Goal: Complete application form: Complete application form

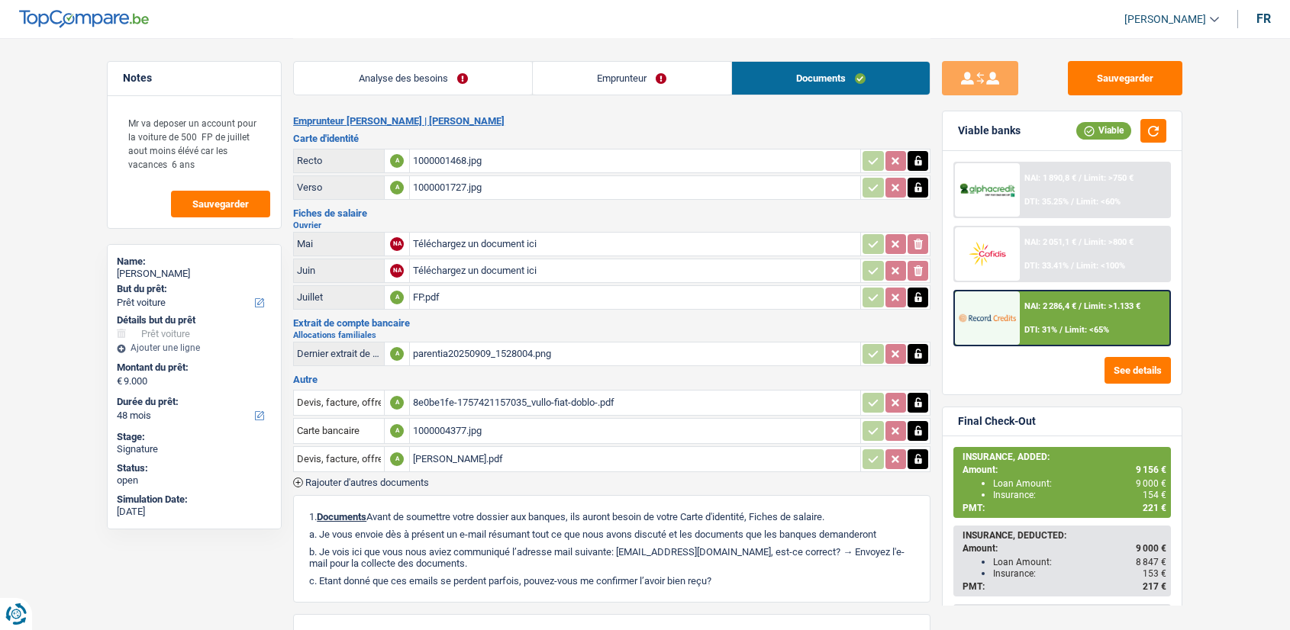
select select "car"
select select "48"
click at [473, 451] on div "VULLO DORIANO.pdf" at bounding box center [635, 459] width 444 height 23
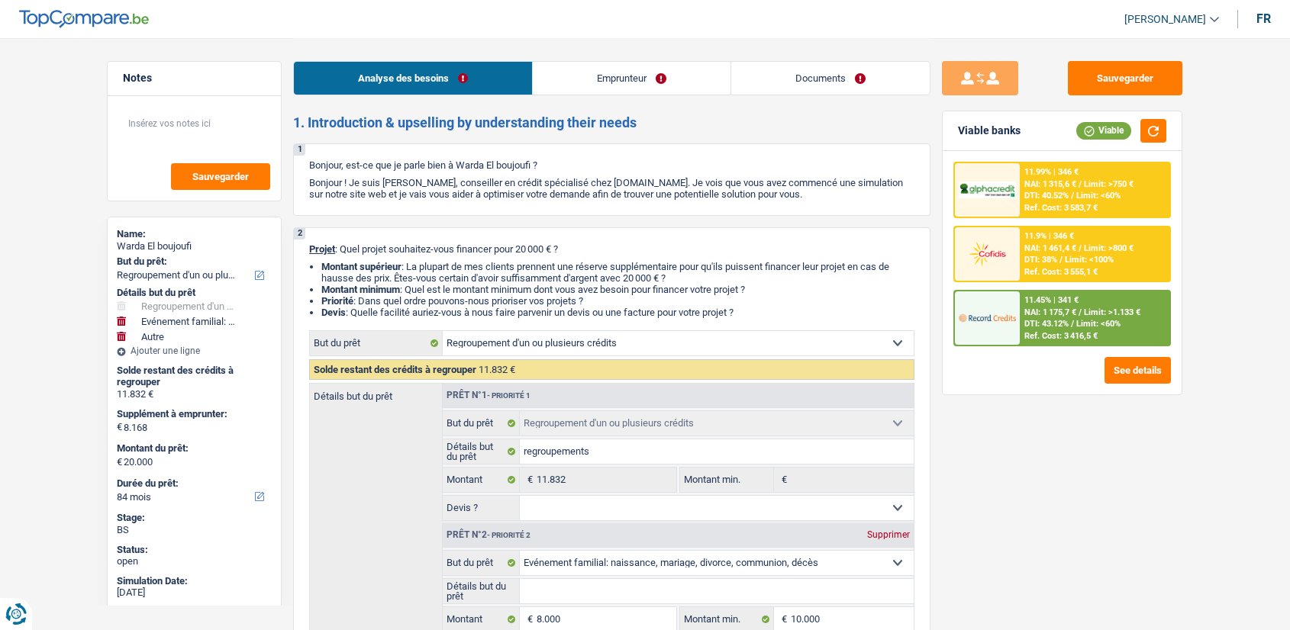
select select "refinancing"
select select "familyEvent"
select select "other"
select select "84"
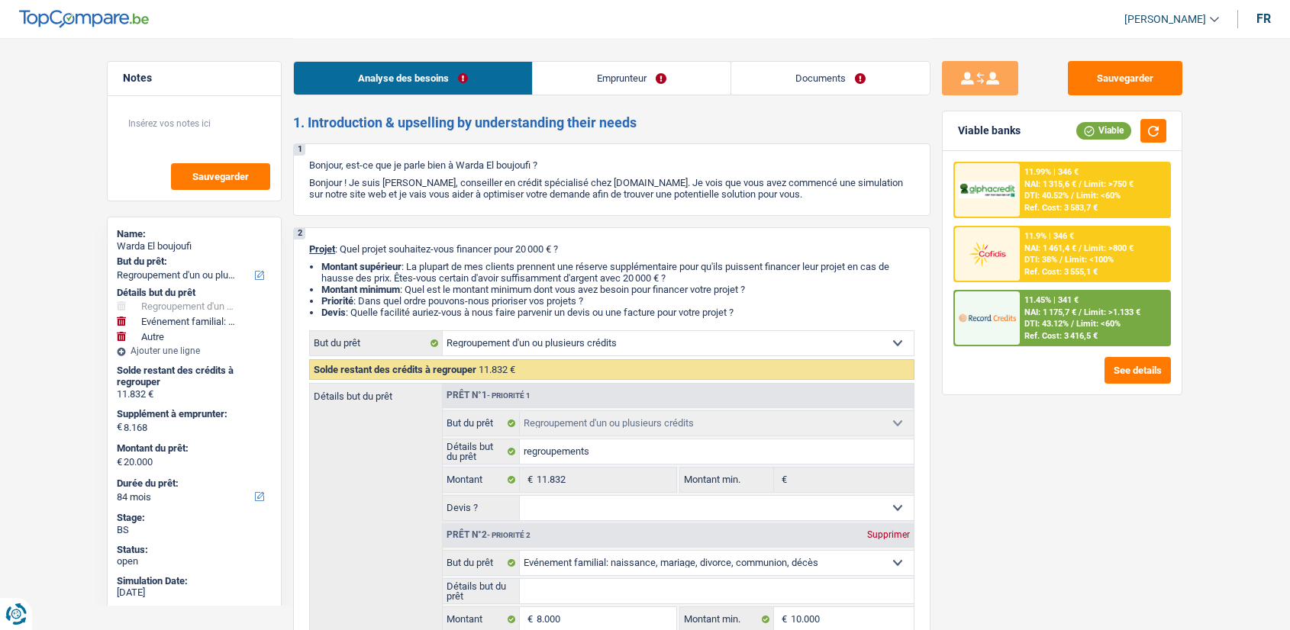
click at [868, 79] on link "Documents" at bounding box center [830, 78] width 198 height 33
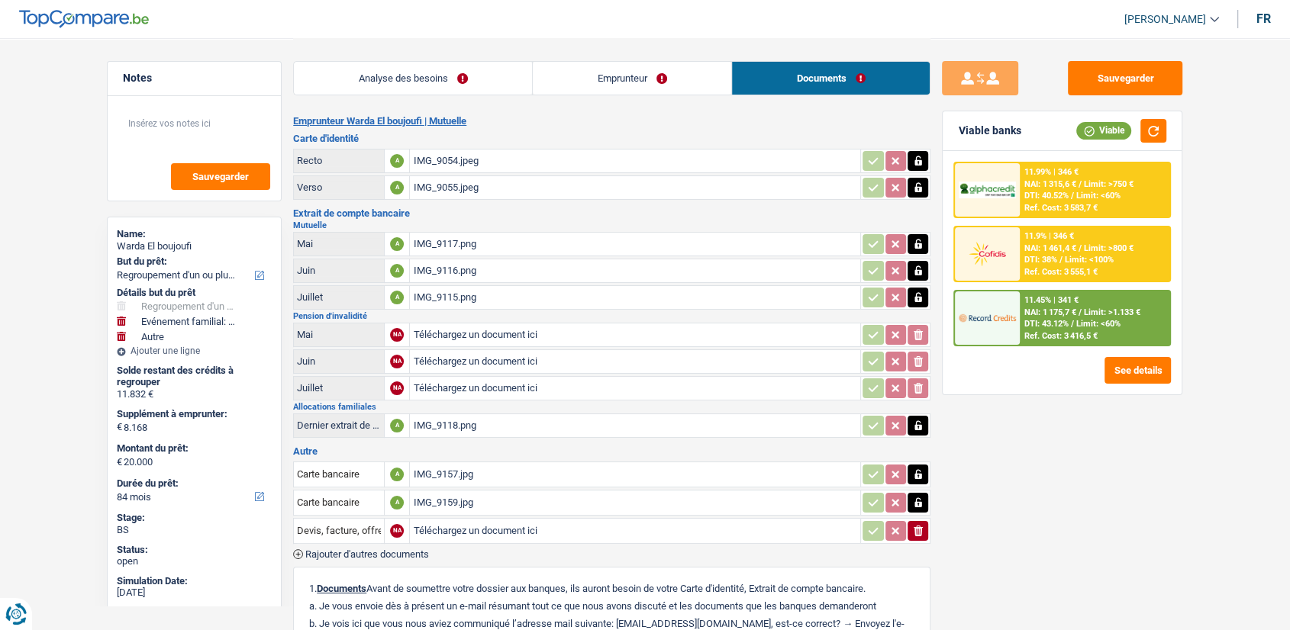
click at [483, 478] on div "IMG_9157.jpg" at bounding box center [635, 474] width 444 height 23
click at [643, 243] on div "IMG_9117.png" at bounding box center [635, 244] width 444 height 23
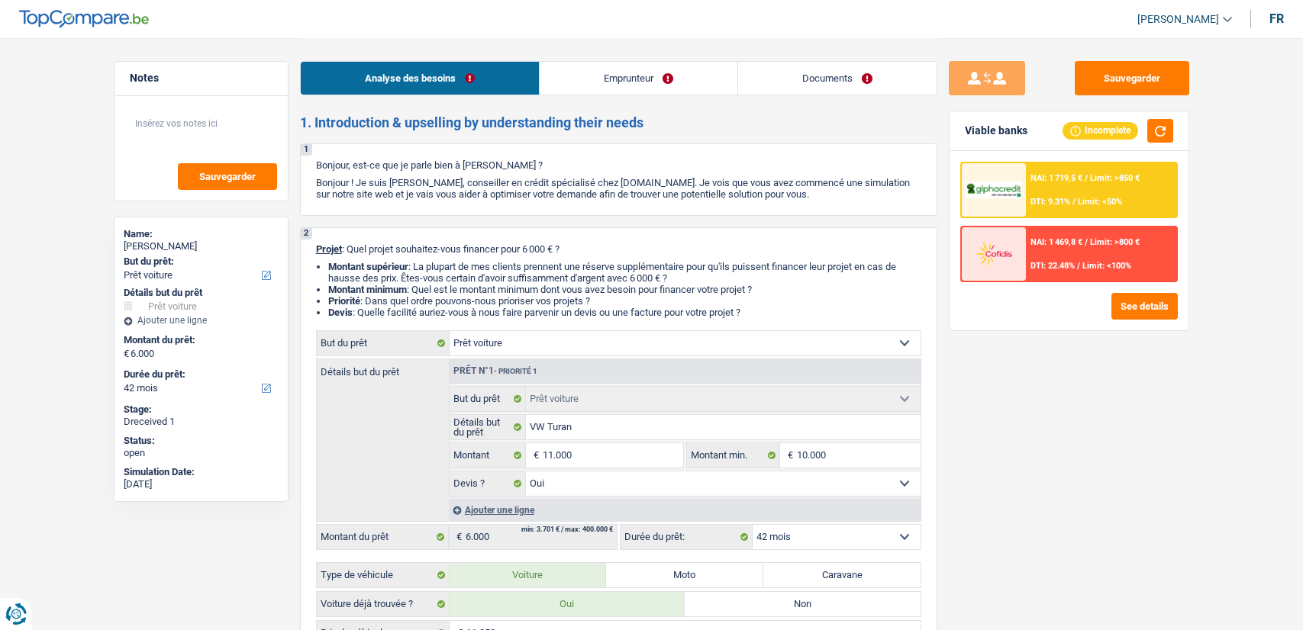
select select "car"
select select "42"
select select "car"
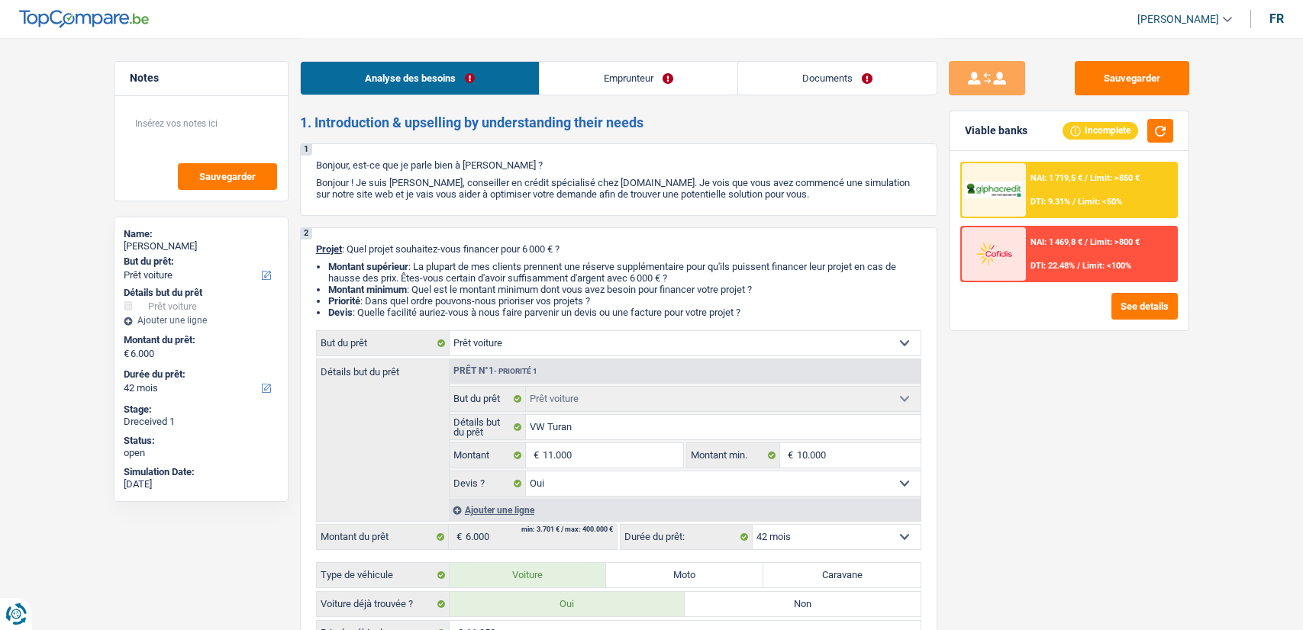
select select "yes"
select select "42"
select select "worker"
select select "netSalary"
select select "unemployment"
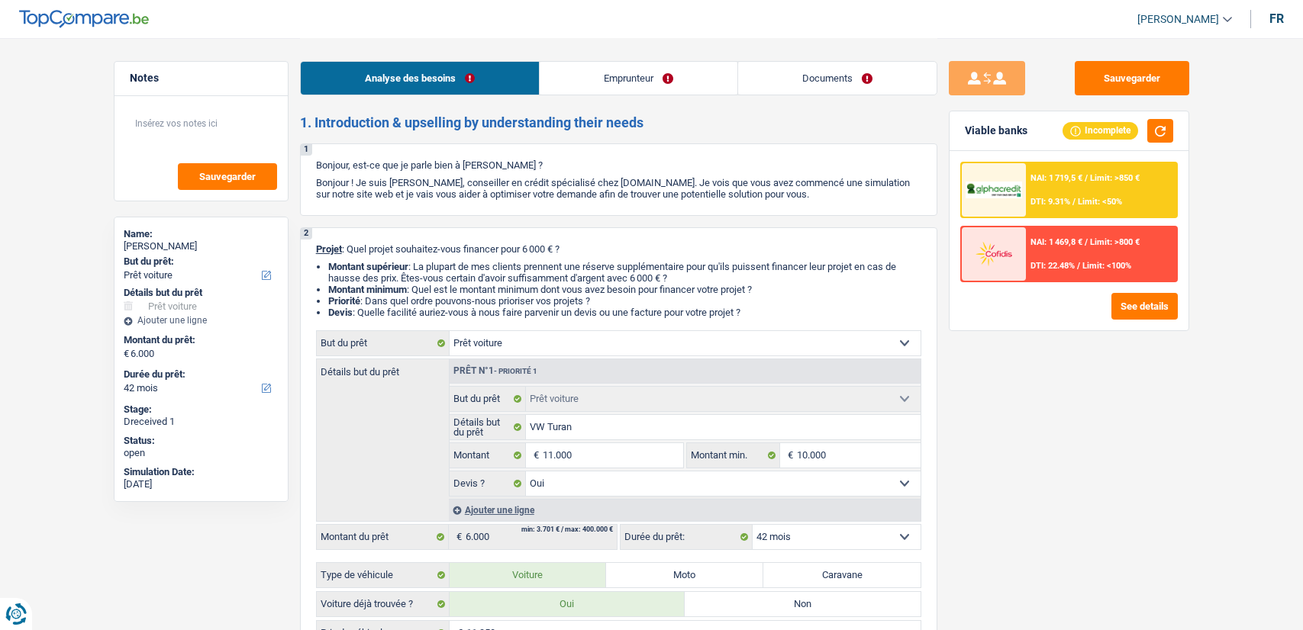
select select "liveWithParents"
select select "car"
select select "yes"
select select "42"
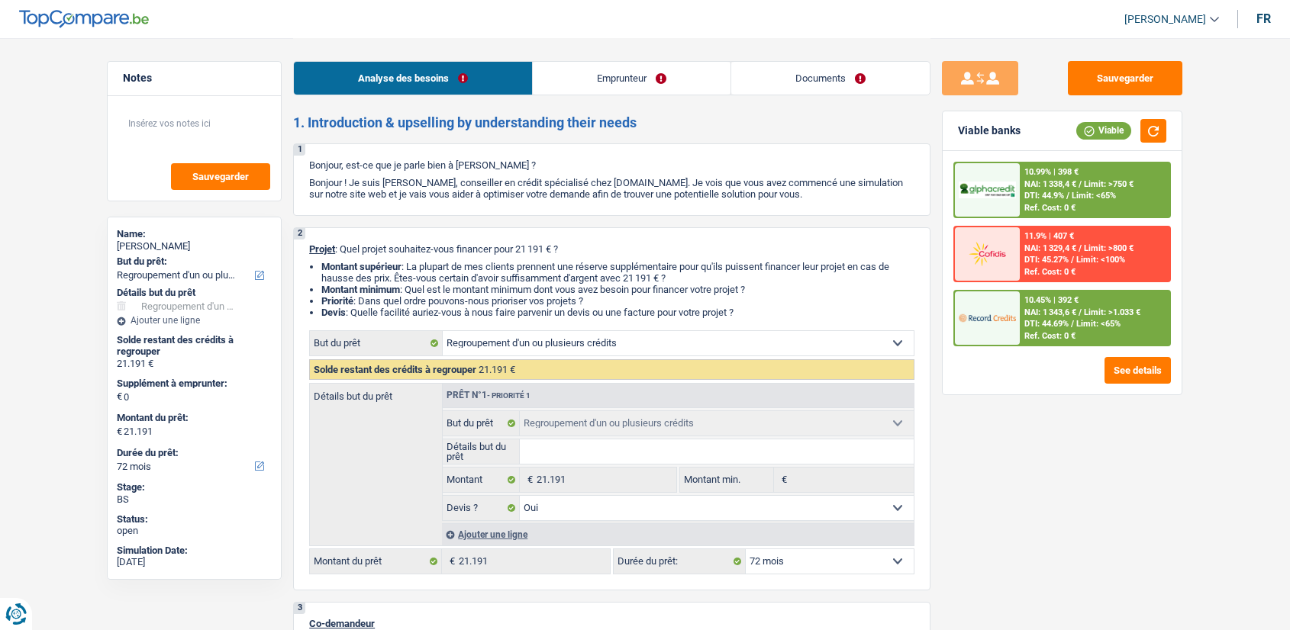
select select "refinancing"
select select "72"
select select "refinancing"
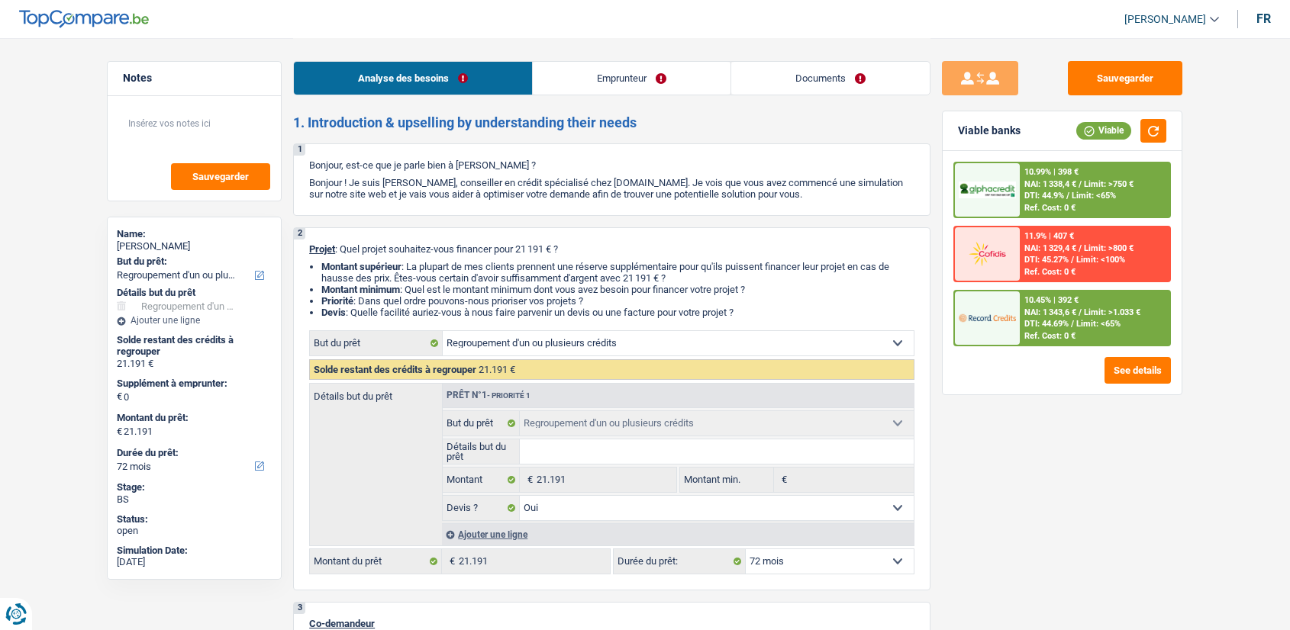
select select "yes"
select select "72"
select select "retired"
select select "pension"
select select "ownerWithoutMortgage"
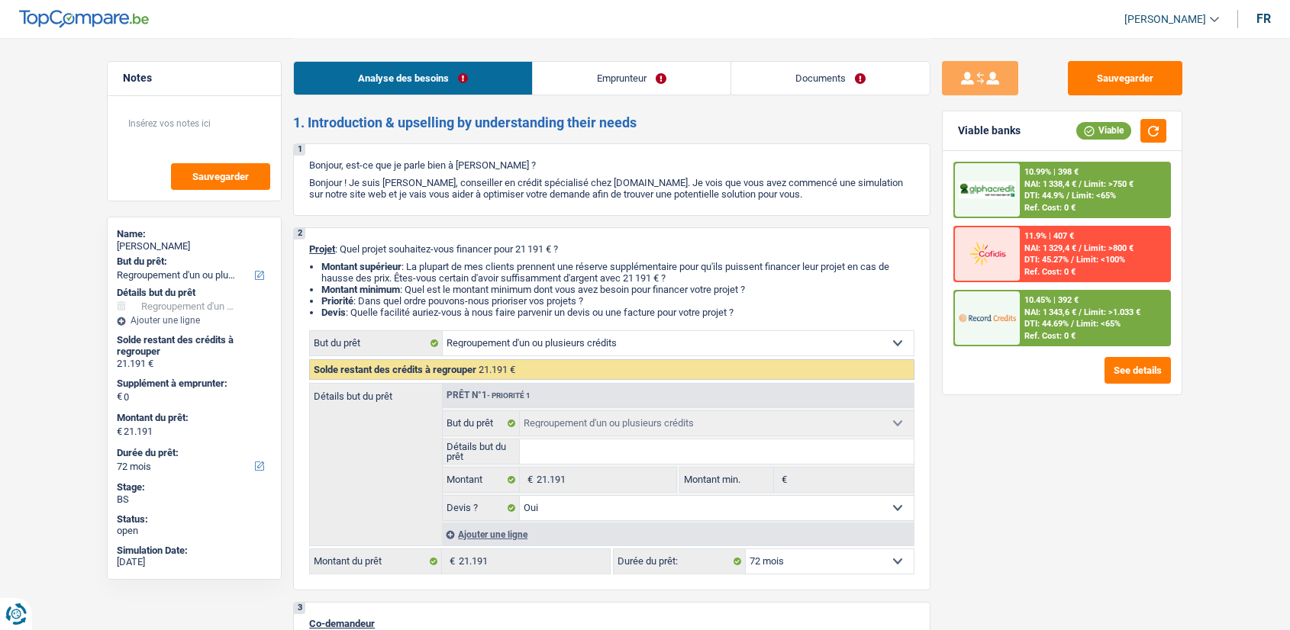
select select "cardOrCredit"
select select "personalLoan"
select select "other"
select select "120"
select select "personalLoan"
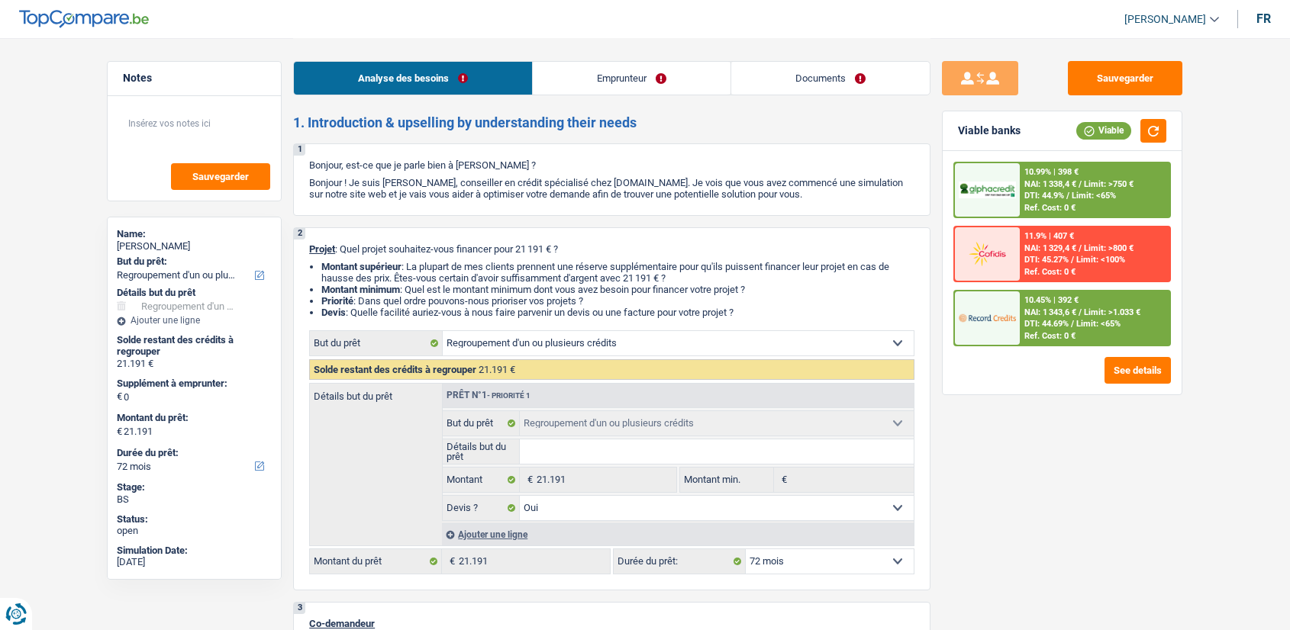
select select "other"
select select "120"
select select "cardOrCredit"
select select "refinancing"
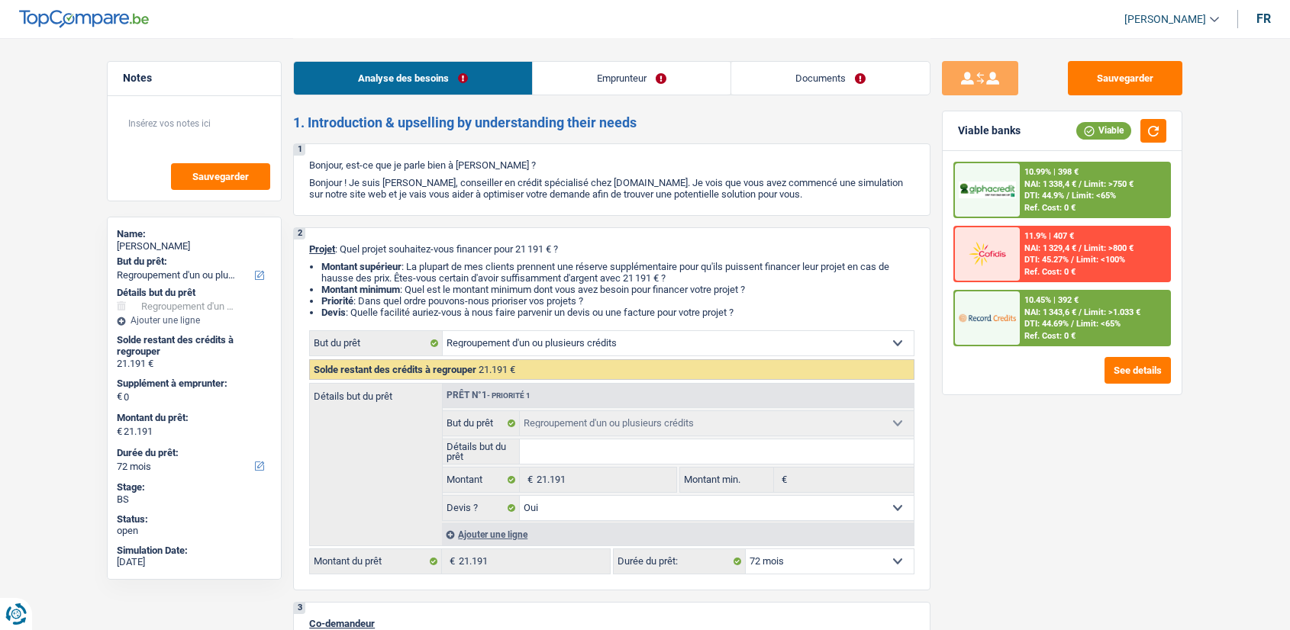
select select "refinancing"
select select "yes"
select select "72"
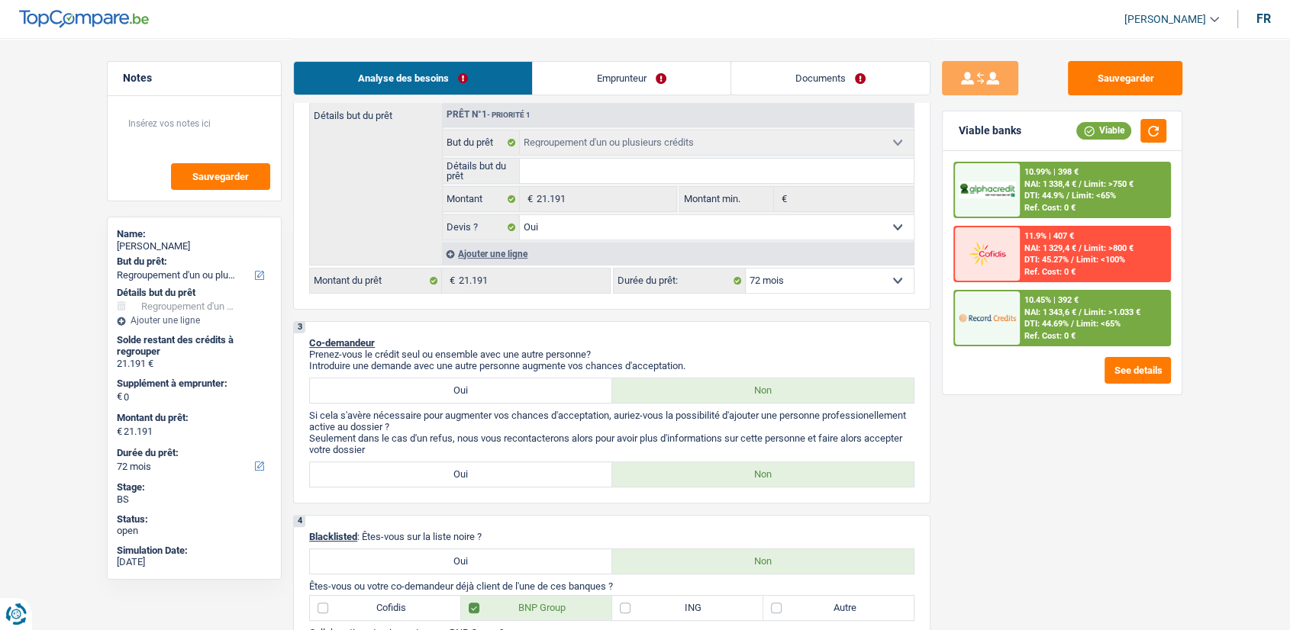
scroll to position [281, 0]
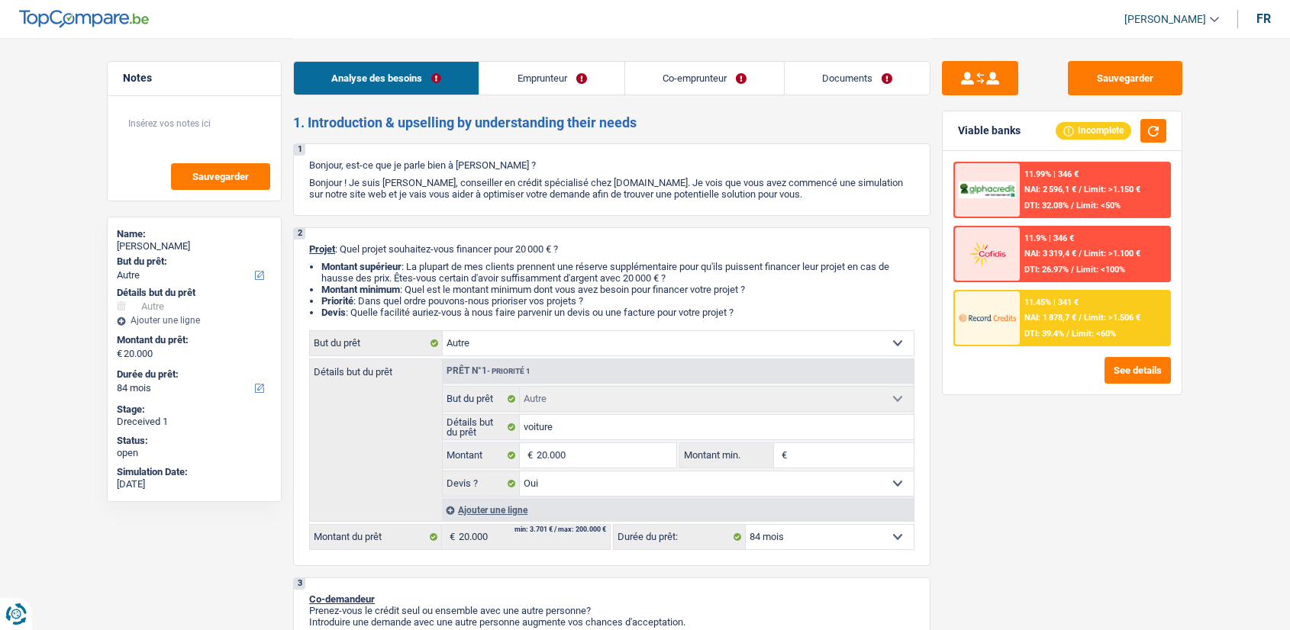
select select "other"
select select "84"
select select "other"
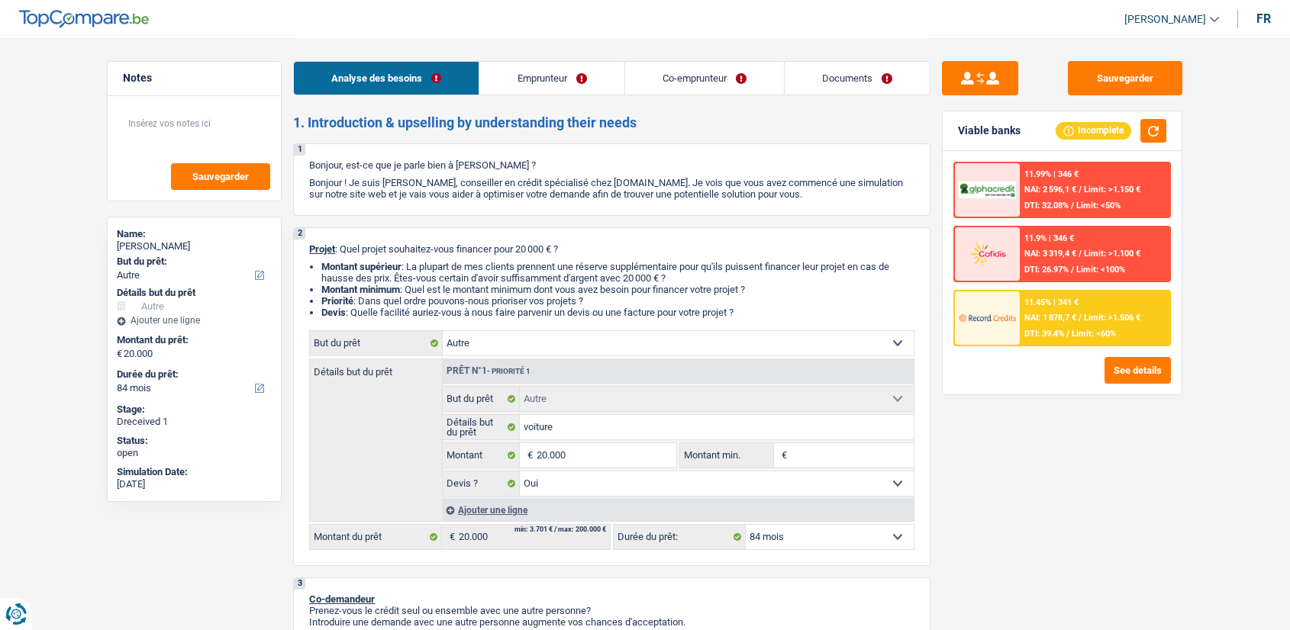
select select "yes"
select select "84"
select select "mutuality"
select select "invalid"
select select "mutualityIndemnity"
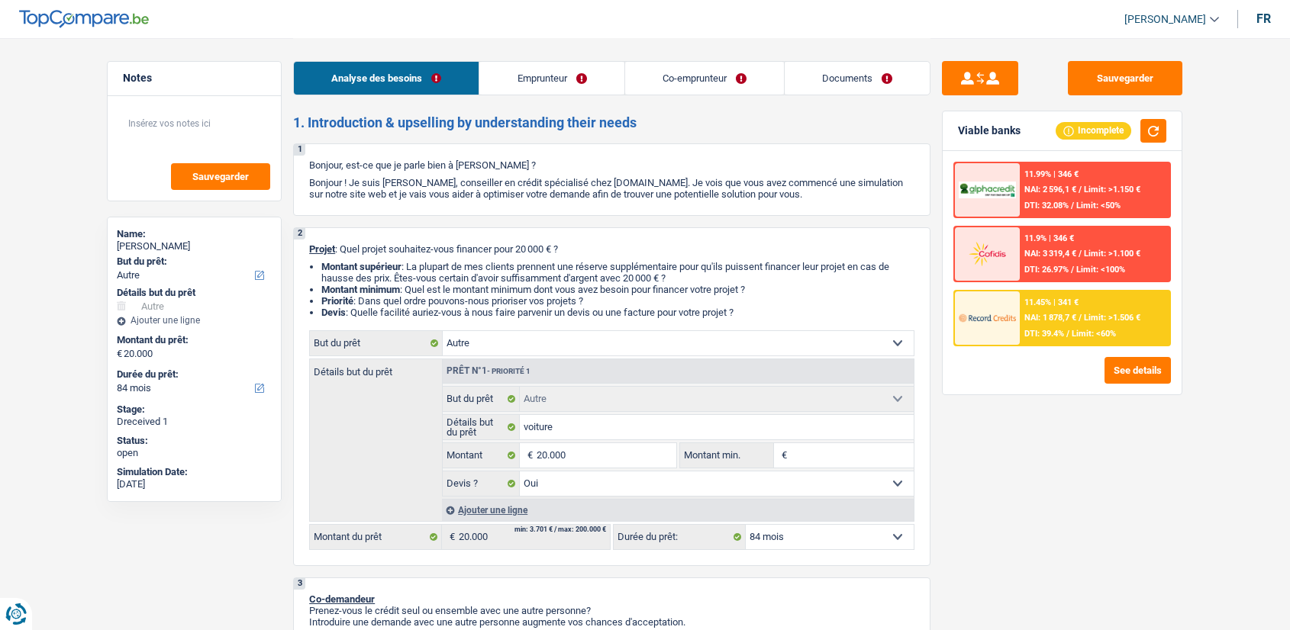
select select "disabilityPension"
select select "familyAllowances"
select select "alimony"
select select "rents"
select select "other"
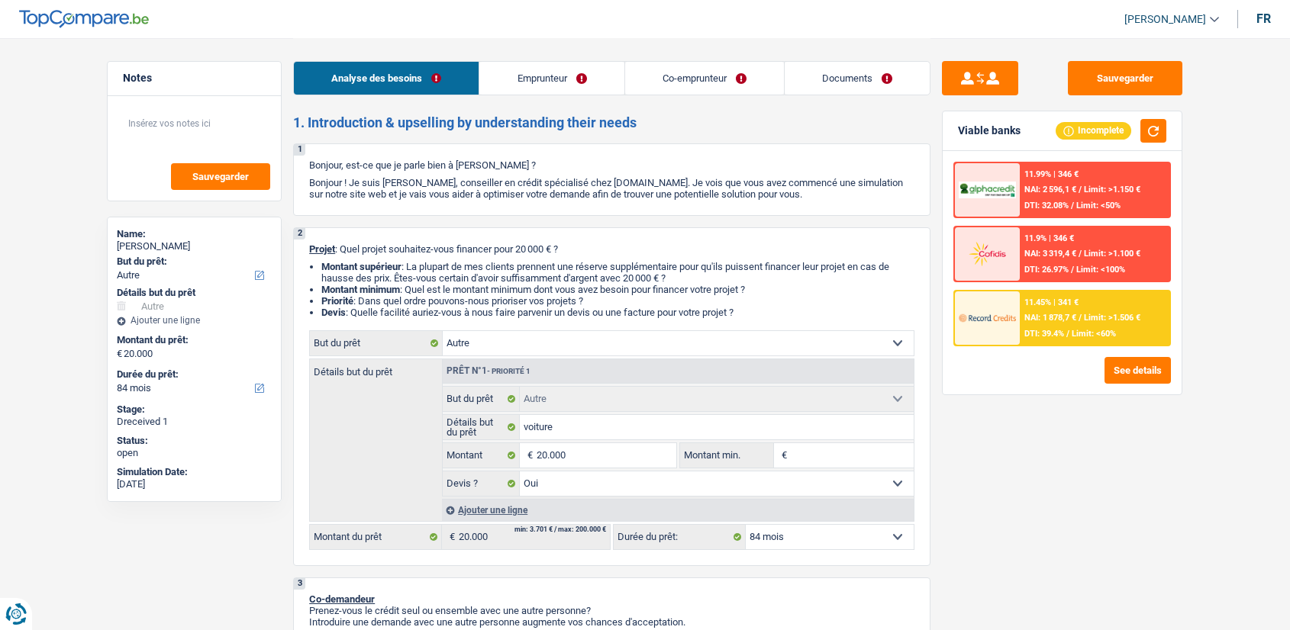
select select "other"
select select "yes"
select select "84"
click at [837, 75] on link "Documents" at bounding box center [856, 78] width 145 height 33
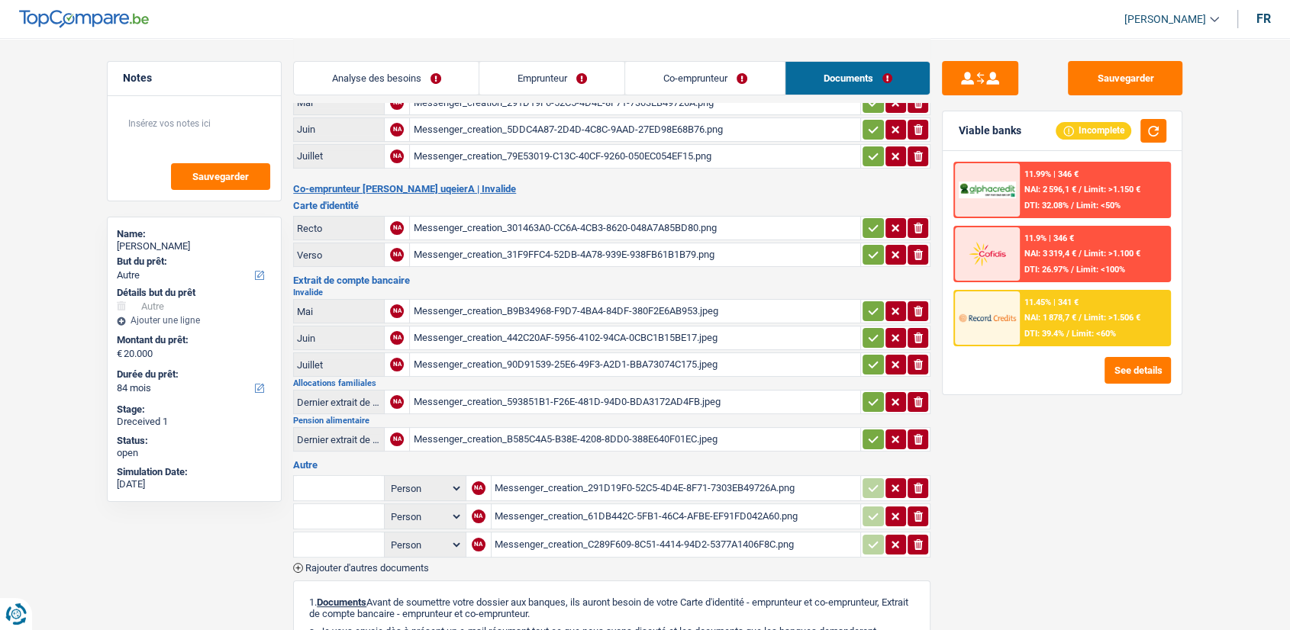
scroll to position [147, 0]
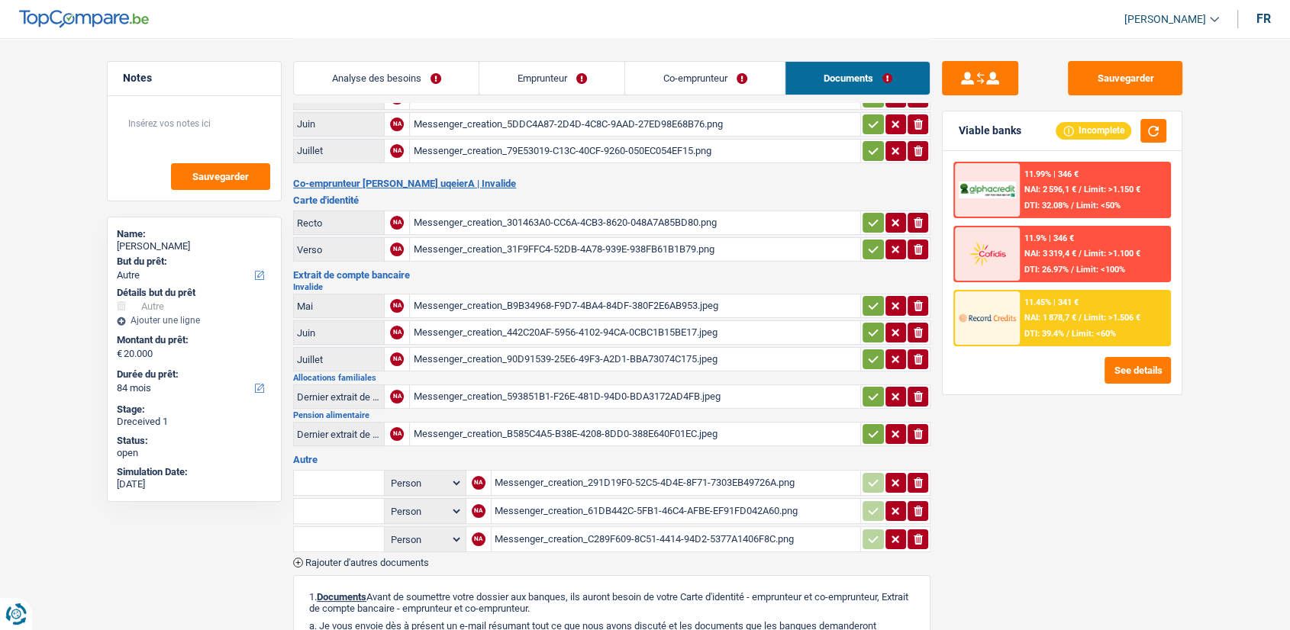
click at [551, 310] on div "Messenger_creation_B9B34968-F9D7-4BA4-84DF-380F2E6AB953.jpeg" at bounding box center [635, 306] width 444 height 23
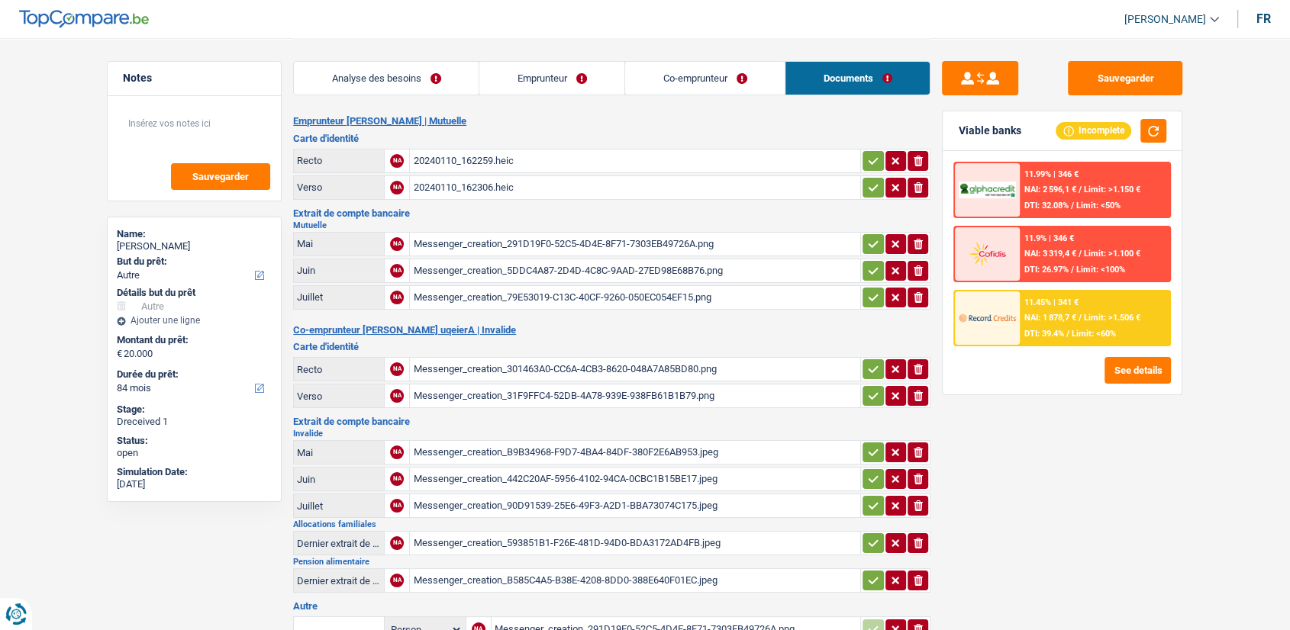
click at [525, 246] on div "Messenger_creation_291D19F0-52C5-4D4E-8F71-7303EB49726A.png" at bounding box center [635, 244] width 444 height 23
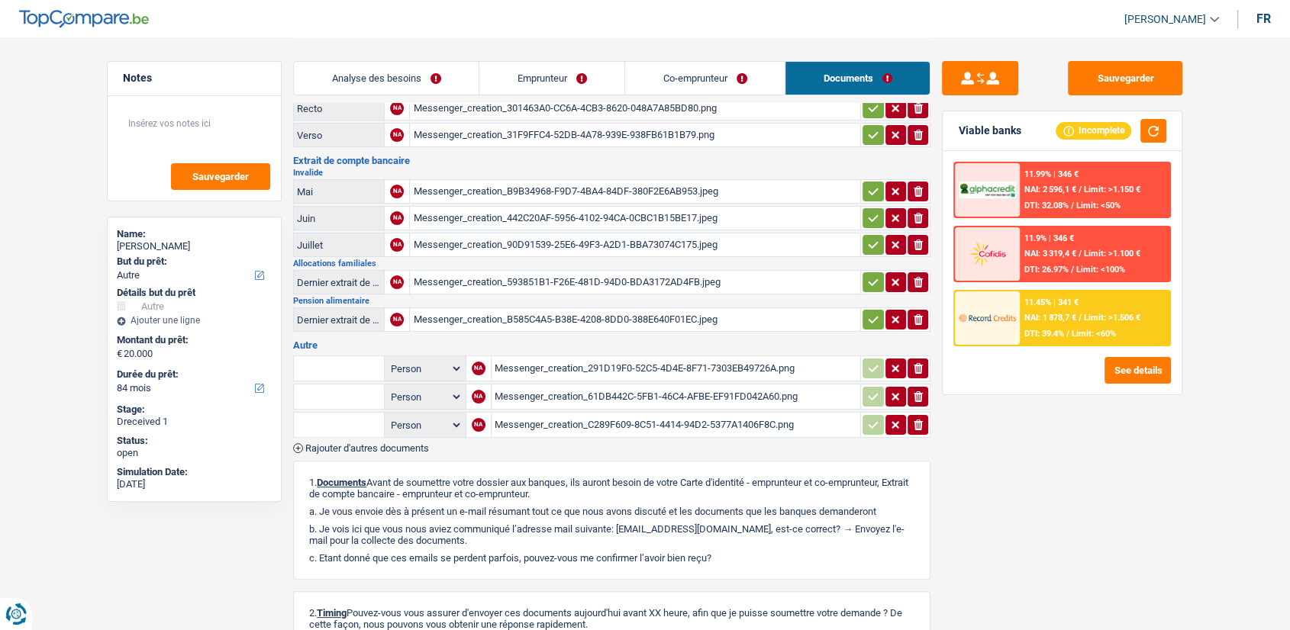
scroll to position [262, 0]
click at [600, 362] on div "Messenger_creation_291D19F0-52C5-4D4E-8F71-7303EB49726A.png" at bounding box center [675, 367] width 363 height 23
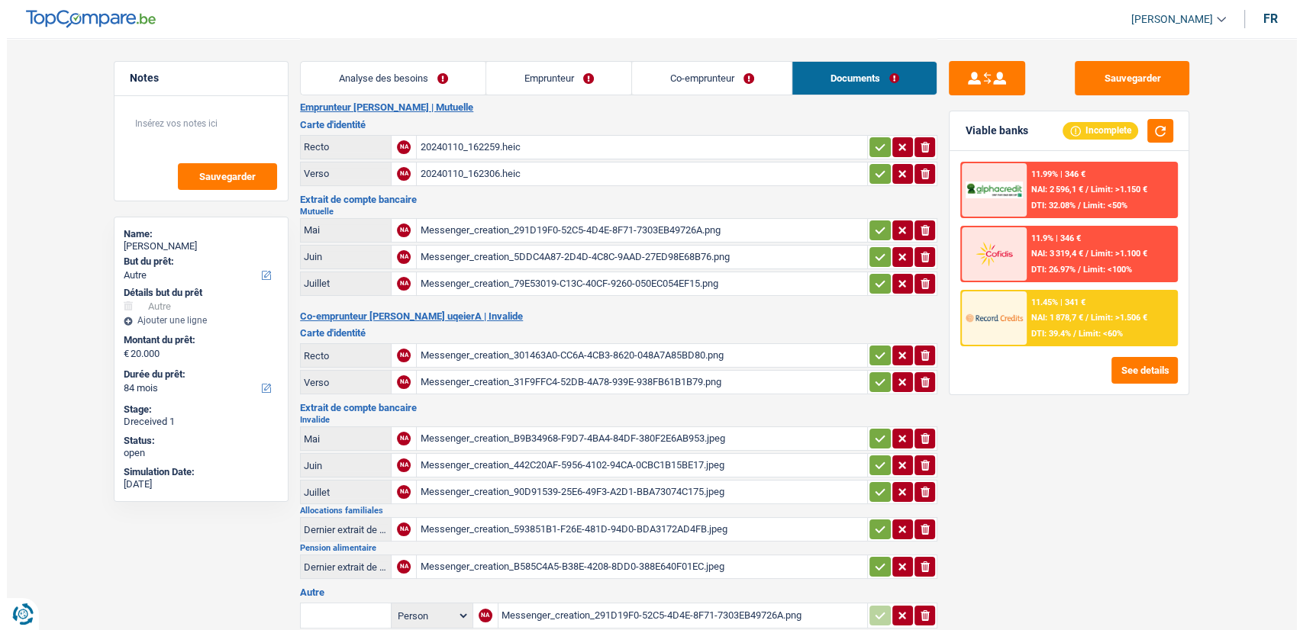
scroll to position [0, 0]
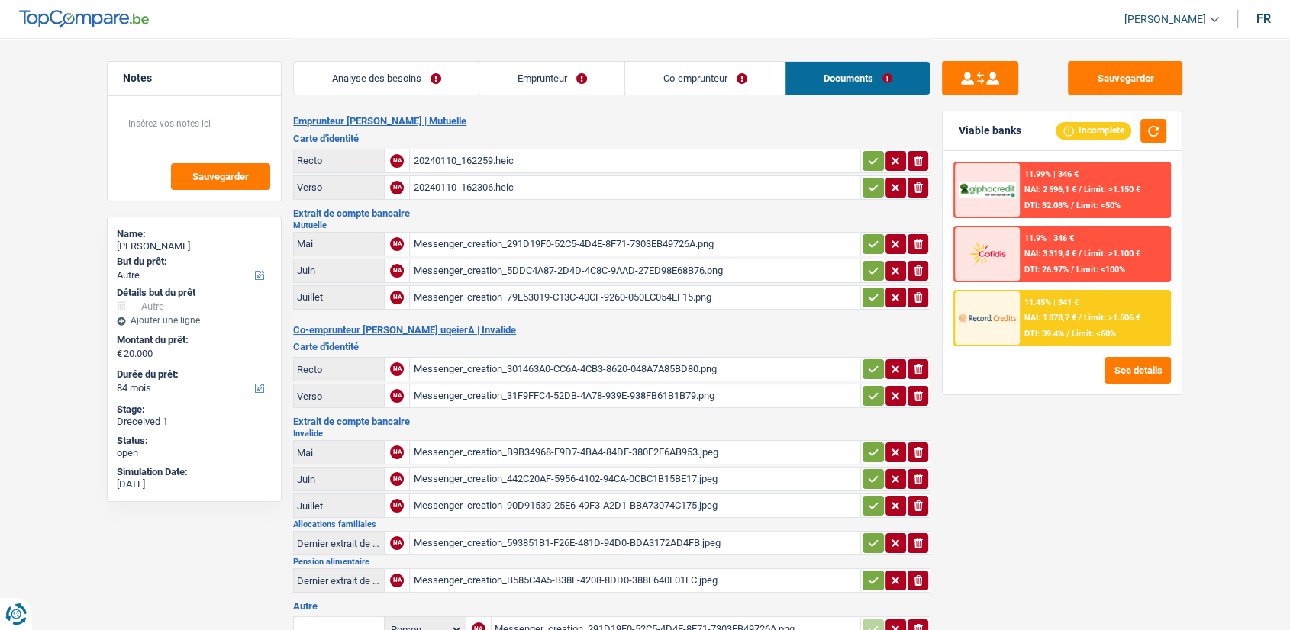
click at [685, 80] on link "Co-emprunteur" at bounding box center [704, 78] width 159 height 33
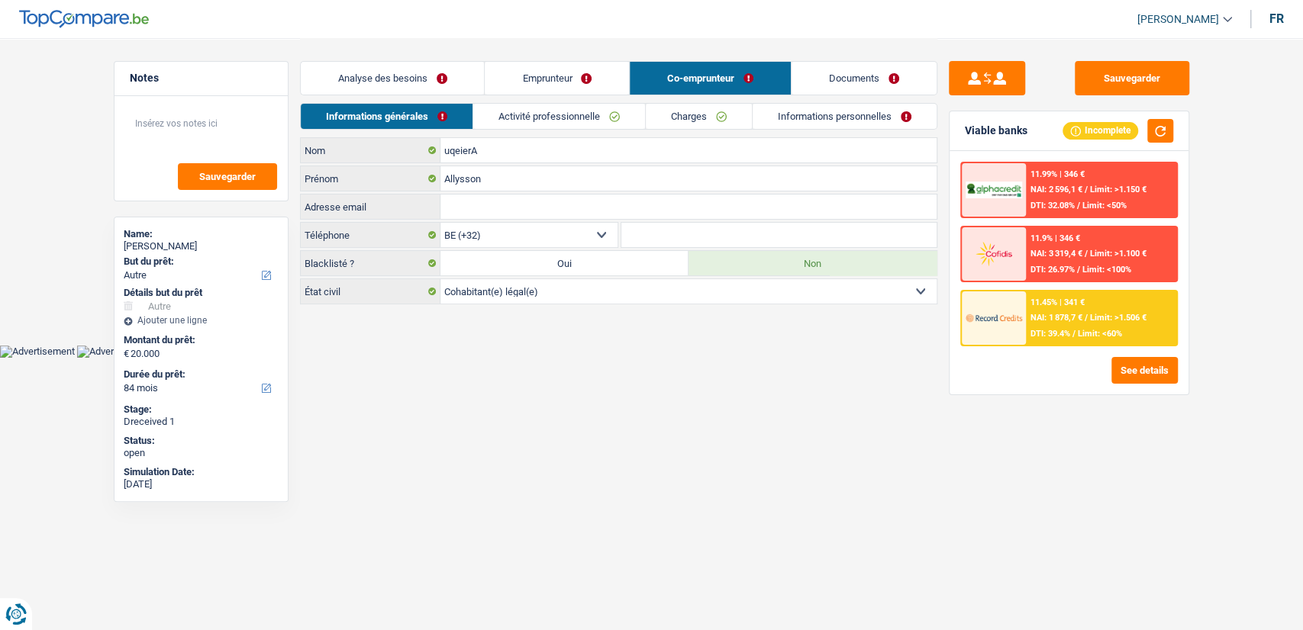
click at [569, 124] on link "Activité professionnelle" at bounding box center [559, 116] width 172 height 25
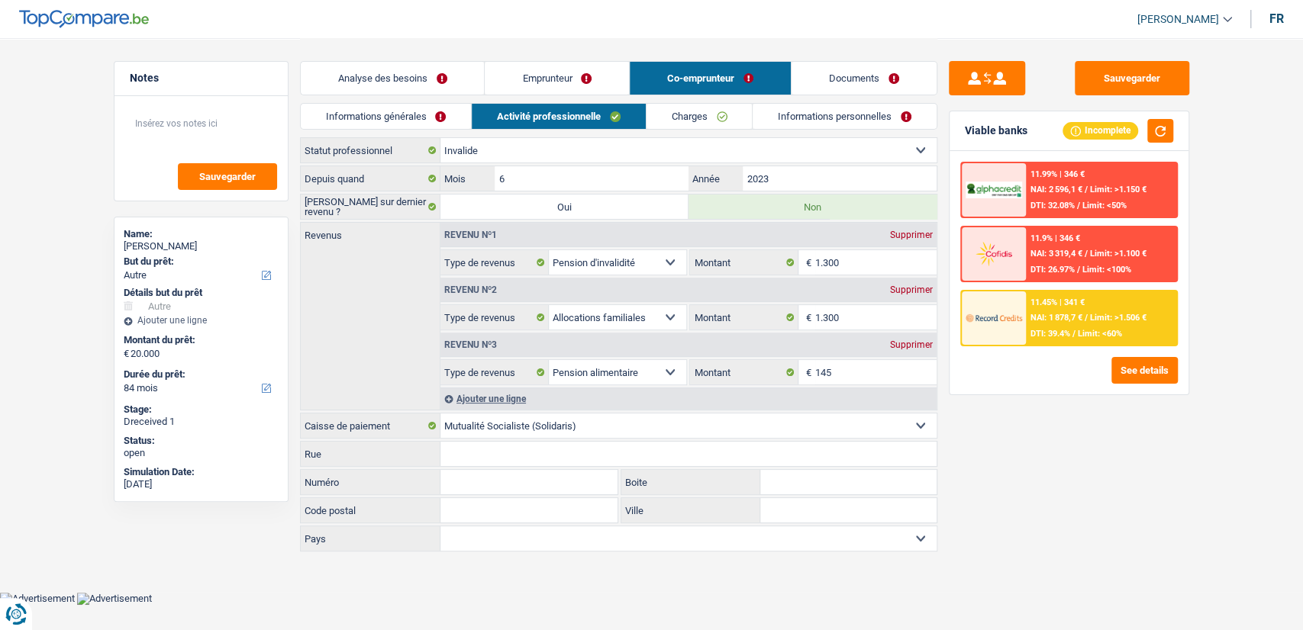
click at [597, 83] on link "Emprunteur" at bounding box center [557, 78] width 144 height 33
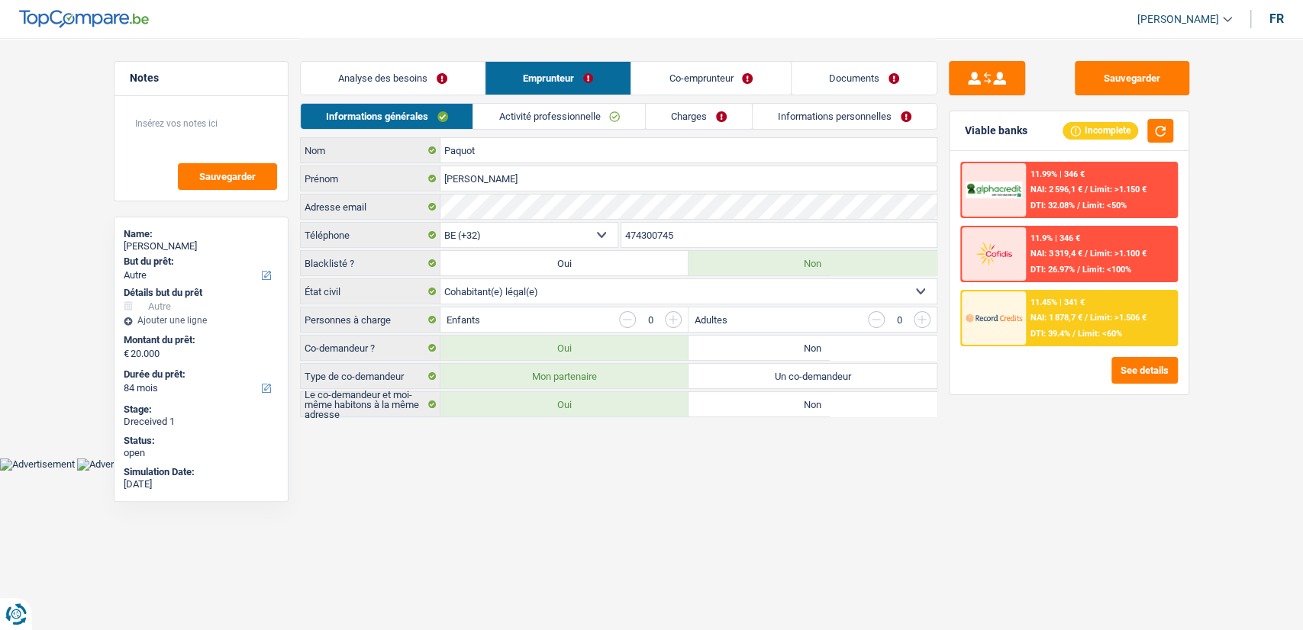
click at [571, 123] on link "Activité professionnelle" at bounding box center [559, 116] width 172 height 25
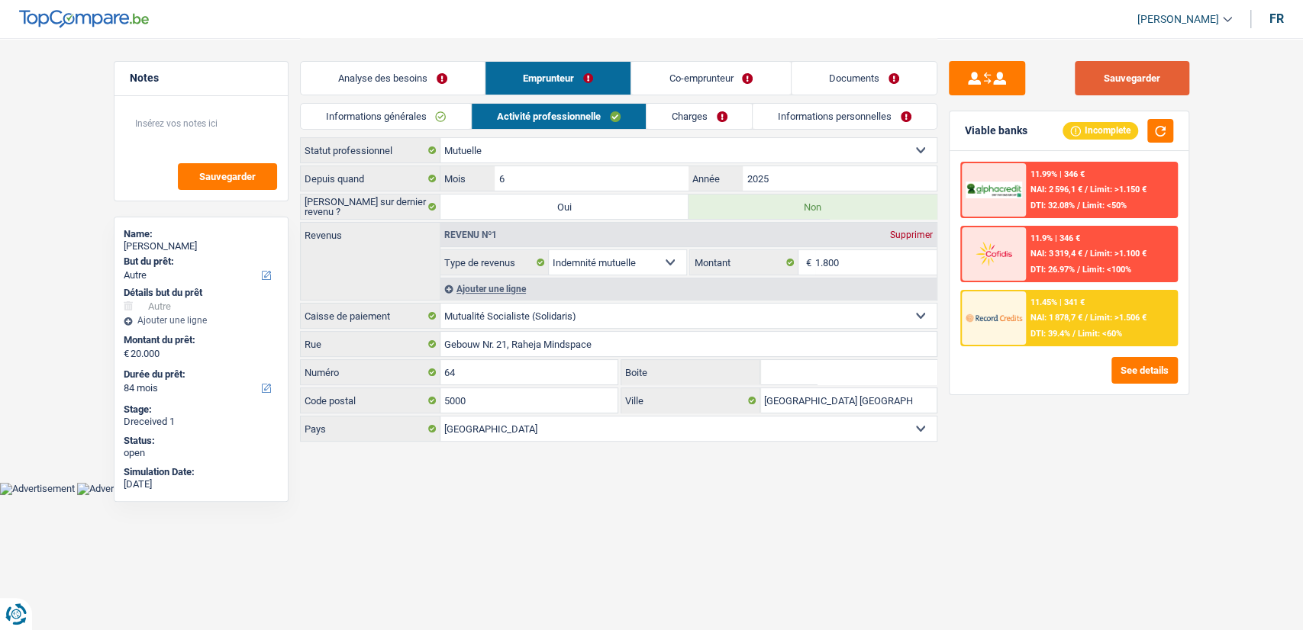
click at [1133, 69] on button "Sauvegarder" at bounding box center [1131, 78] width 114 height 34
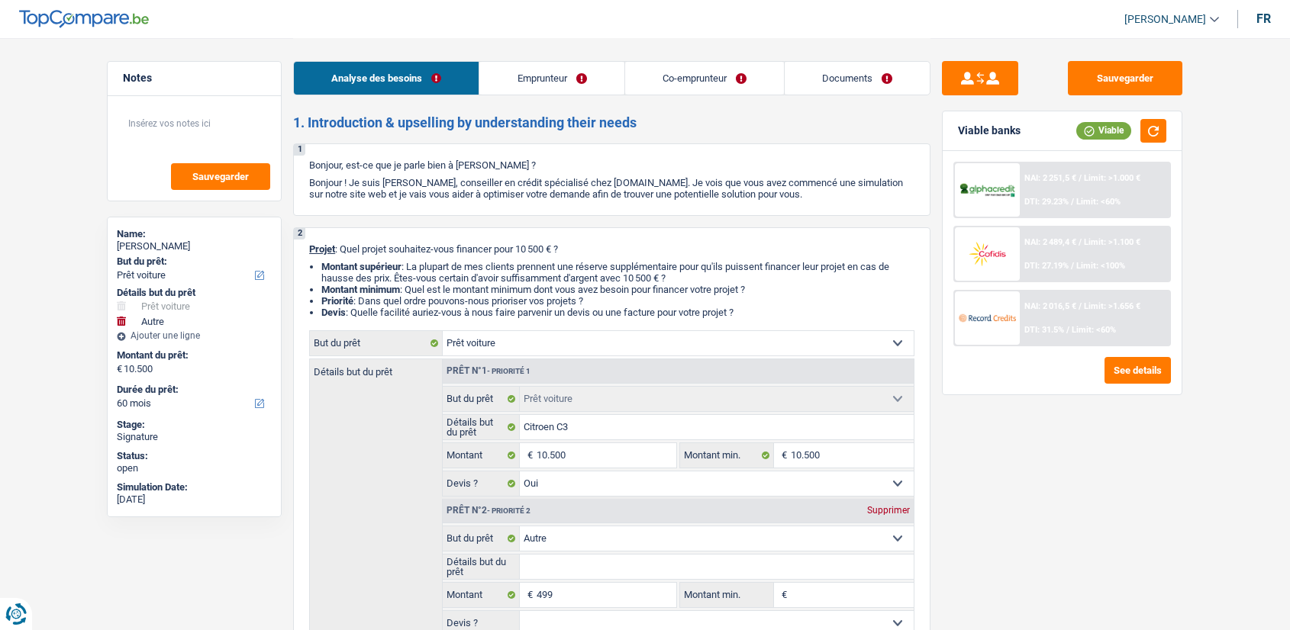
select select "car"
select select "other"
select select "60"
select select "car"
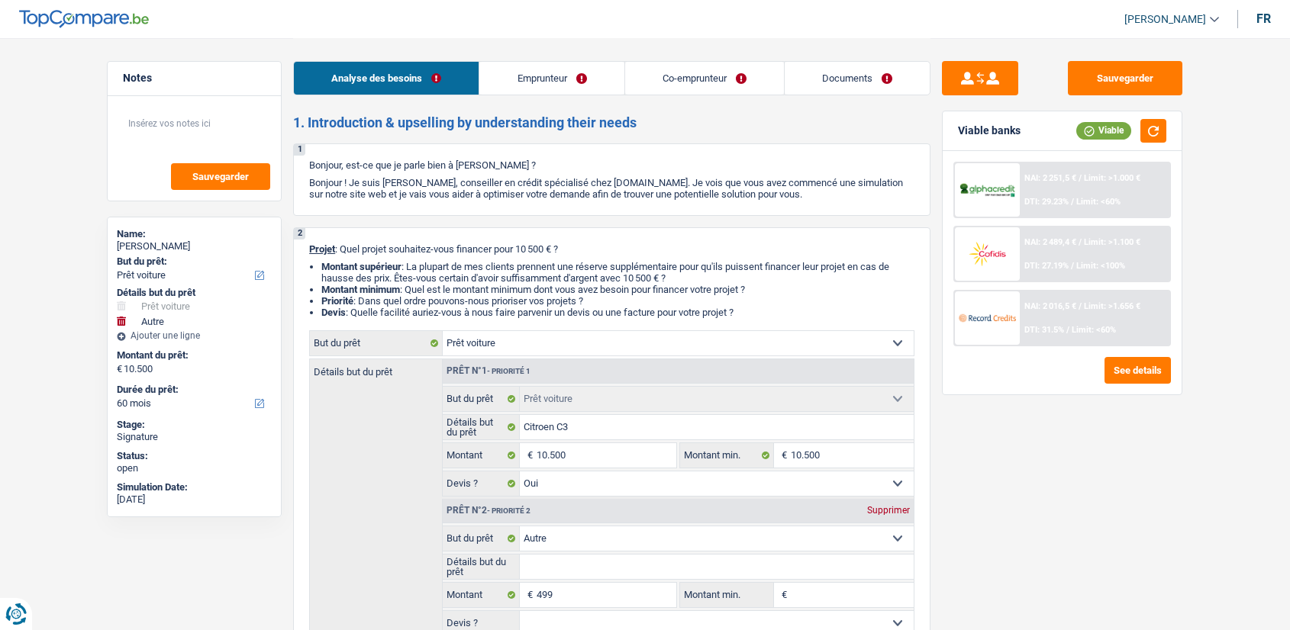
select select "car"
select select "yes"
select select "other"
select select "60"
select select "invalid"
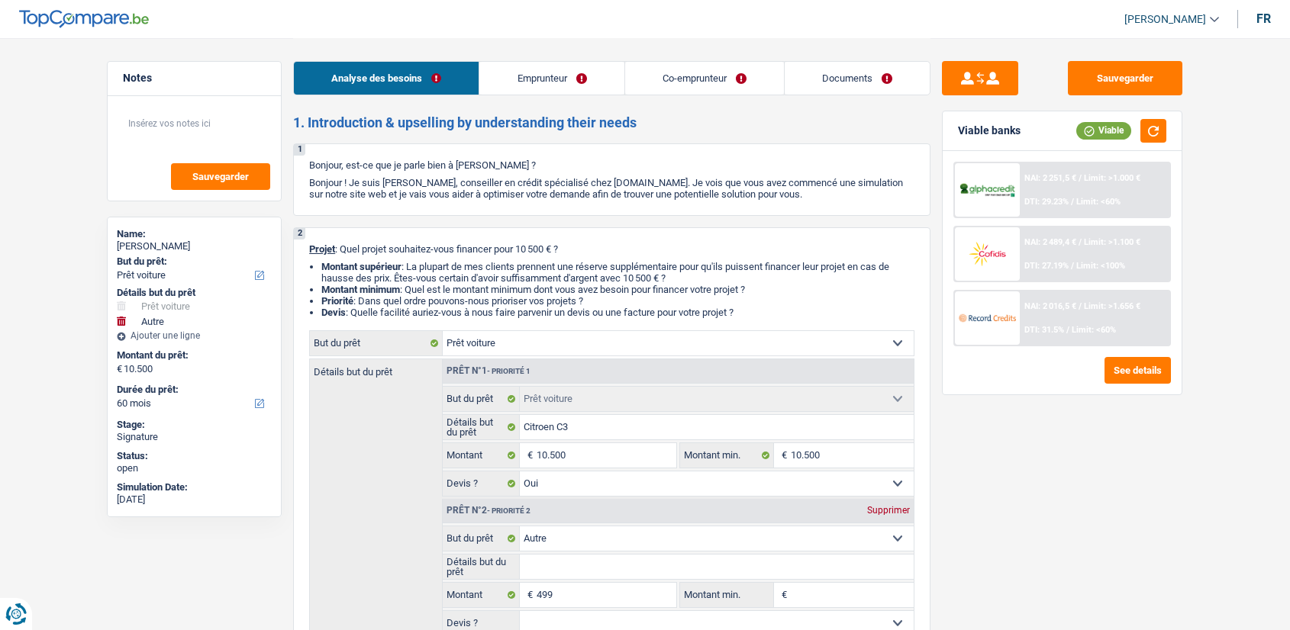
select select "invalid"
select select "disabilityPension"
select select "familyAllowances"
select select "disabilityPension"
select select "rents"
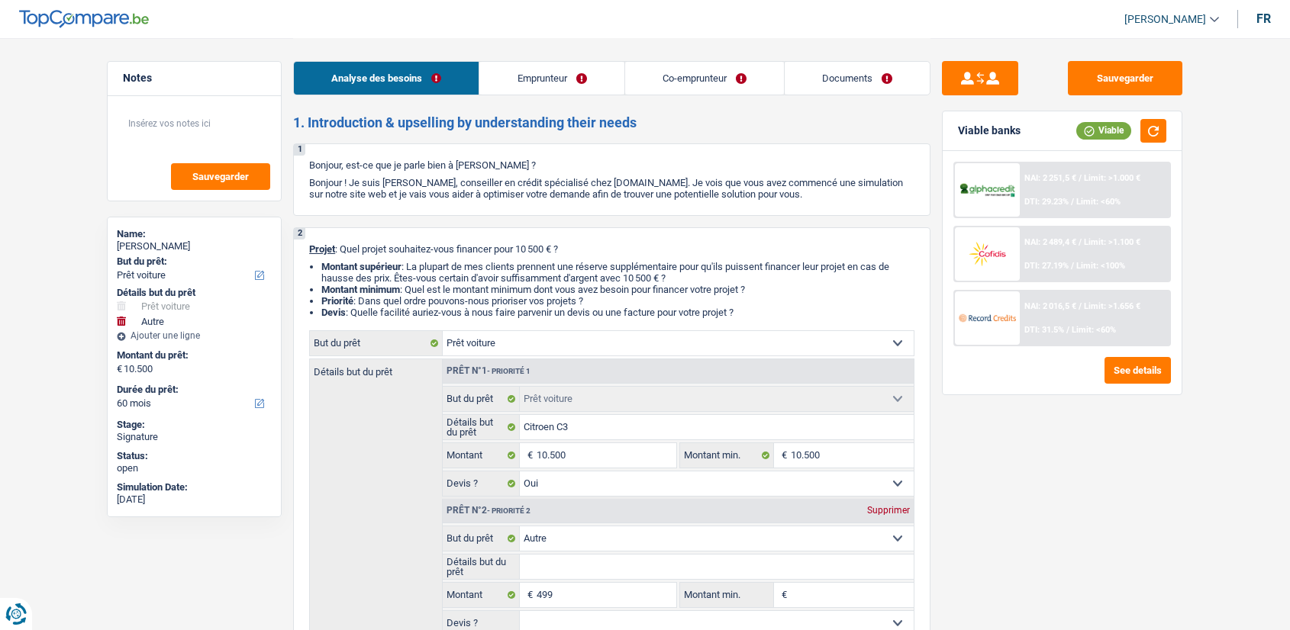
select select "car"
select select "yes"
select select "other"
select select "60"
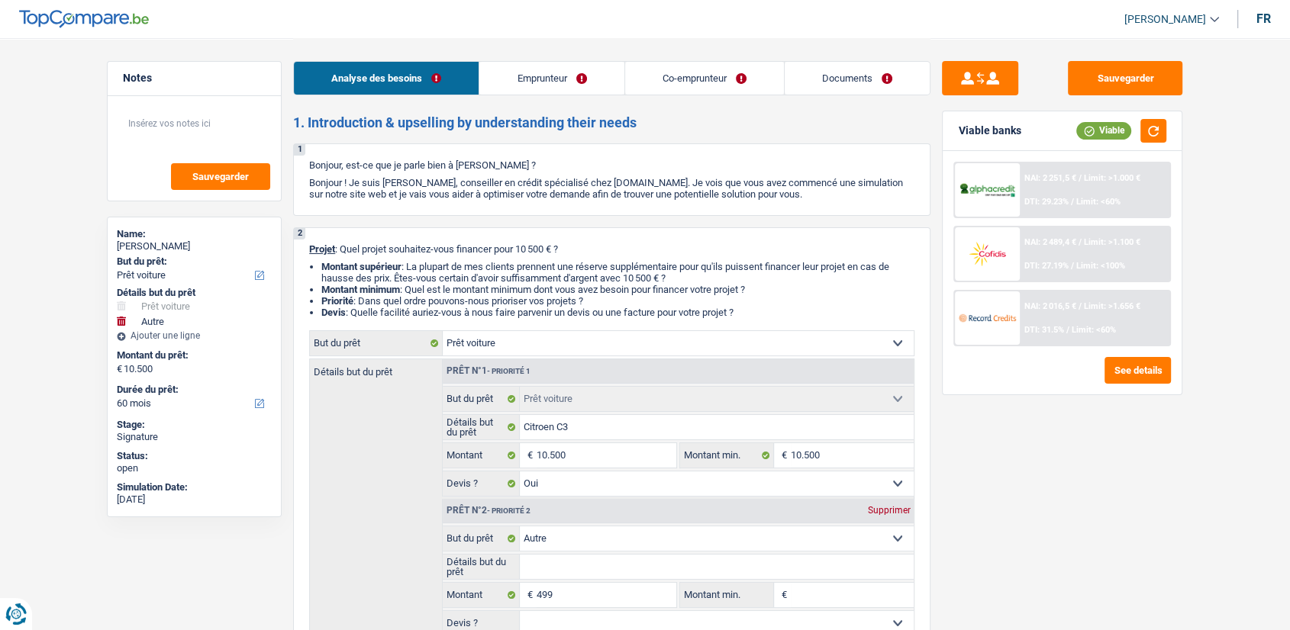
drag, startPoint x: 0, startPoint y: 0, endPoint x: 851, endPoint y: 72, distance: 853.8
click at [851, 72] on link "Documents" at bounding box center [856, 78] width 145 height 33
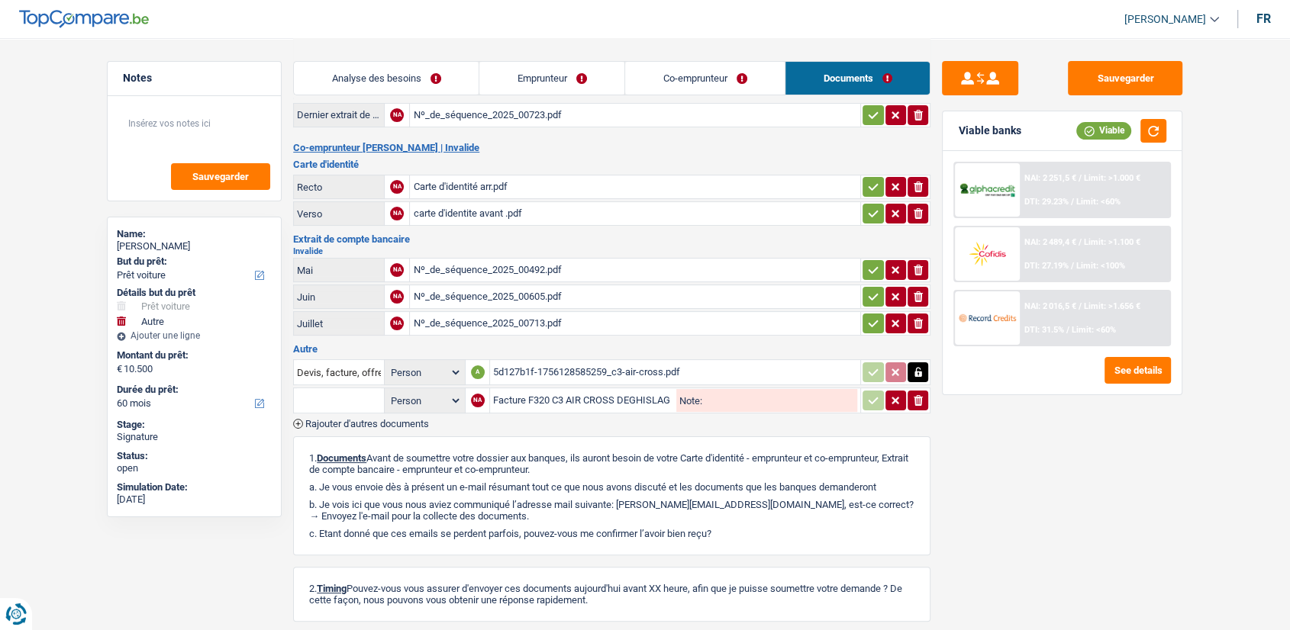
scroll to position [221, 0]
click at [584, 395] on div "Facture F320 C3 AIR CROSS DEGHISLAGE.pdf" at bounding box center [583, 399] width 180 height 23
click at [549, 389] on div "Facture F320 C3 AIR CROSS DEGHISLAGE.pdf" at bounding box center [583, 399] width 180 height 23
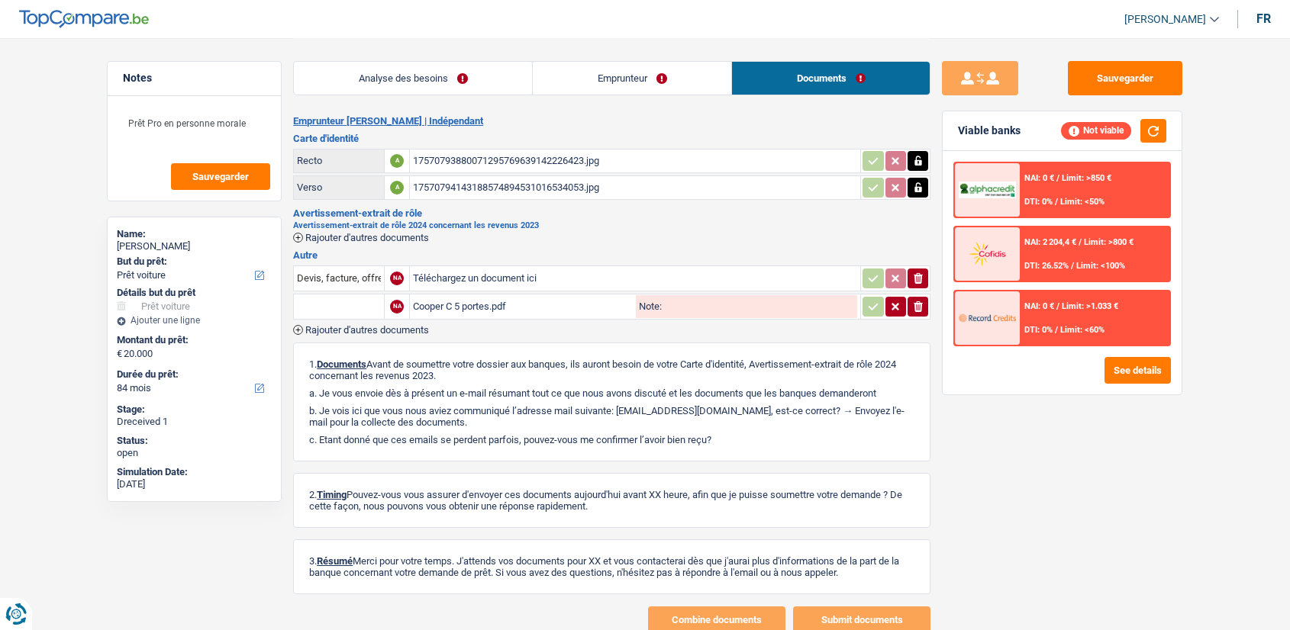
select select "car"
select select "84"
click at [530, 309] on div "Cooper C 5 portes.pdf" at bounding box center [523, 306] width 220 height 23
click at [552, 304] on div "Cooper C 5 portes.pdf" at bounding box center [523, 306] width 220 height 23
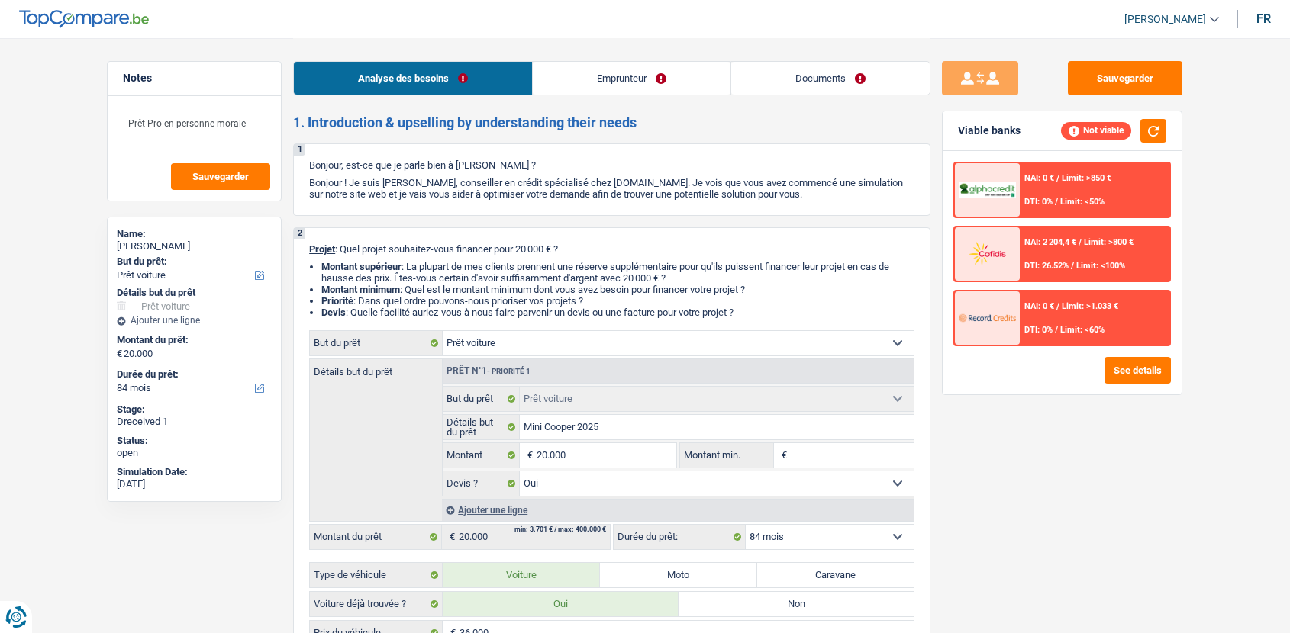
select select "car"
select select "84"
select select "car"
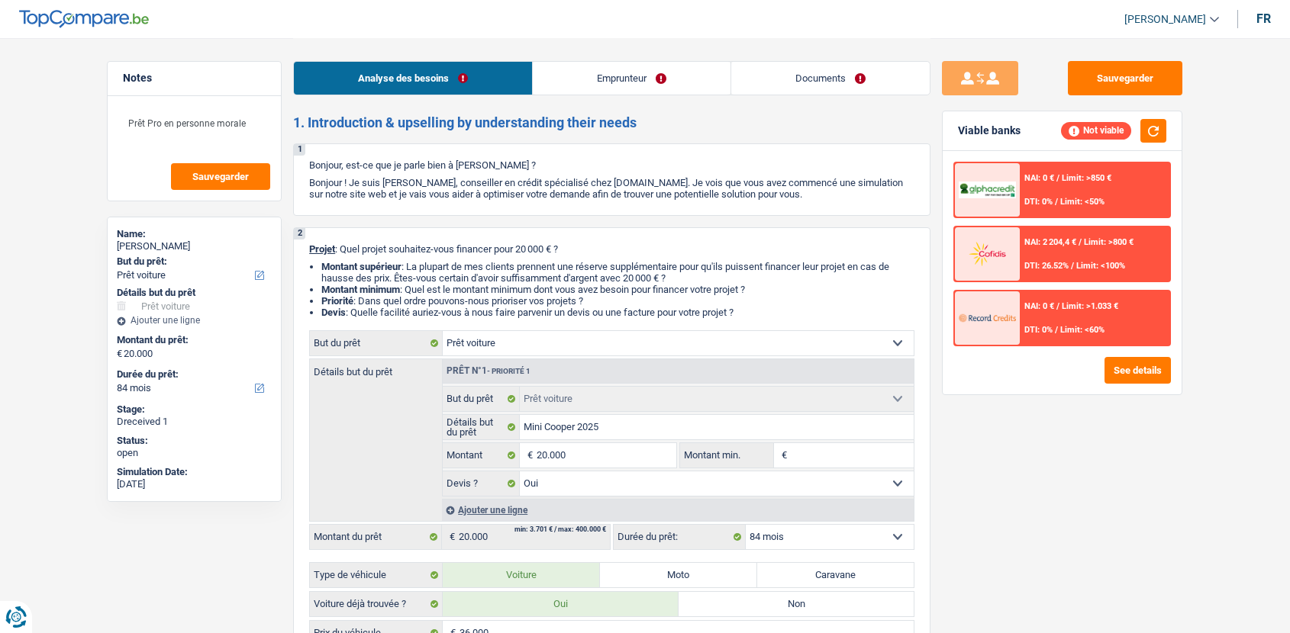
select select "yes"
select select "84"
select select "independent"
select select "netSalary"
select select "rents"
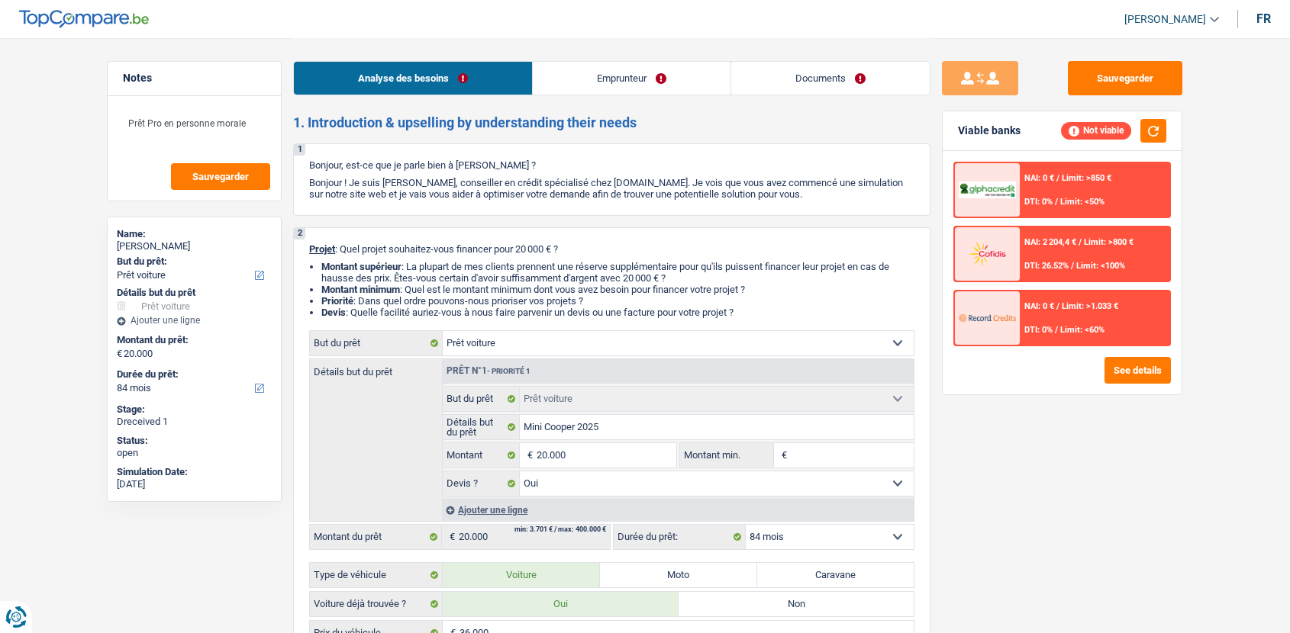
select select "car"
select select "yes"
select select "84"
drag, startPoint x: 0, startPoint y: 0, endPoint x: 848, endPoint y: 68, distance: 850.5
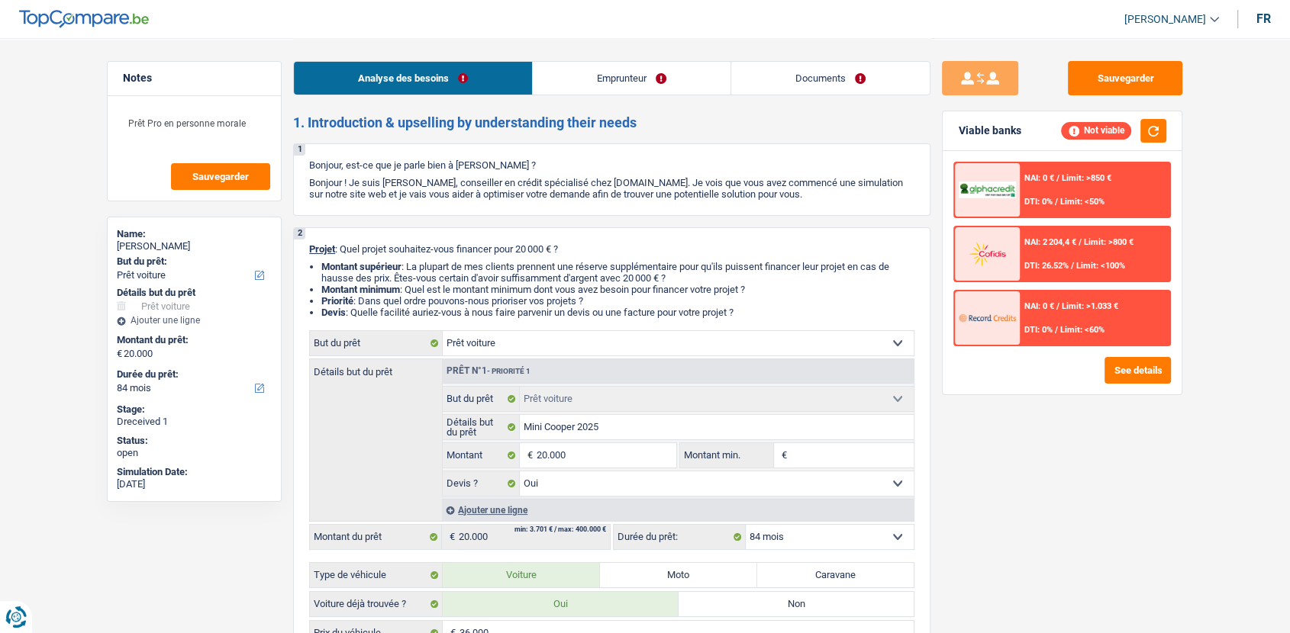
click at [848, 68] on link "Documents" at bounding box center [830, 78] width 198 height 33
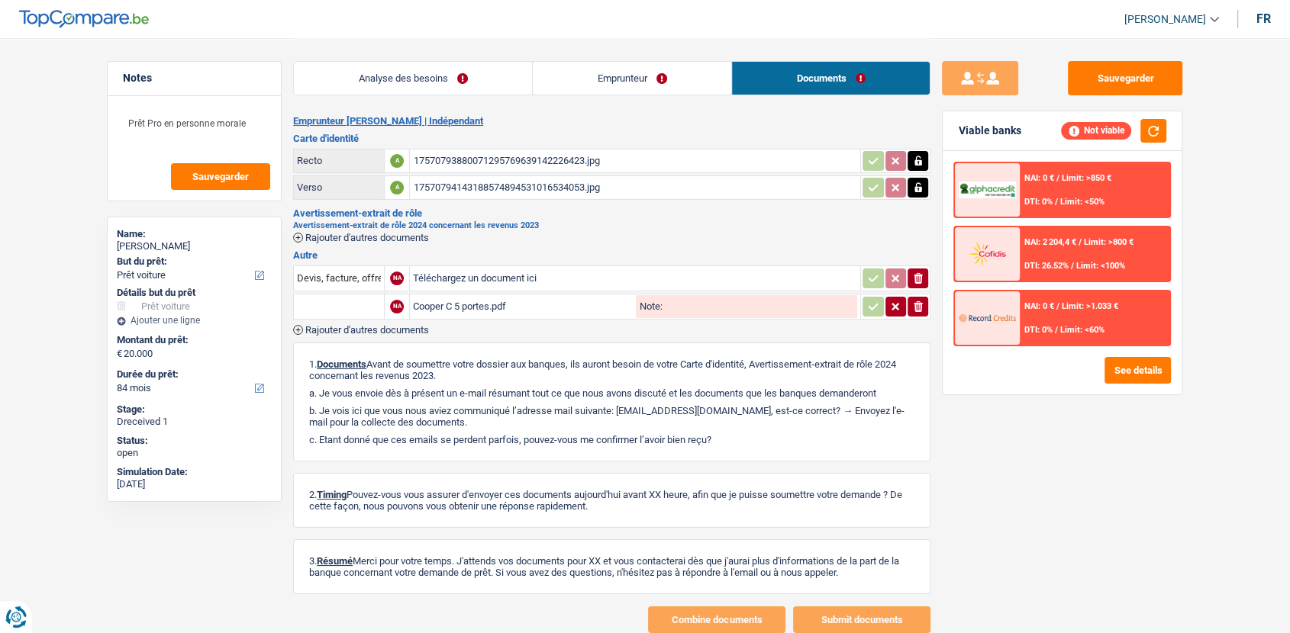
click at [608, 164] on div "17570793880071295769639142226423.jpg" at bounding box center [635, 161] width 444 height 23
click at [598, 181] on div "17570794143188574894531016534053.jpg" at bounding box center [635, 187] width 444 height 23
click at [418, 330] on span "Rajouter d'autres documents" at bounding box center [367, 330] width 124 height 10
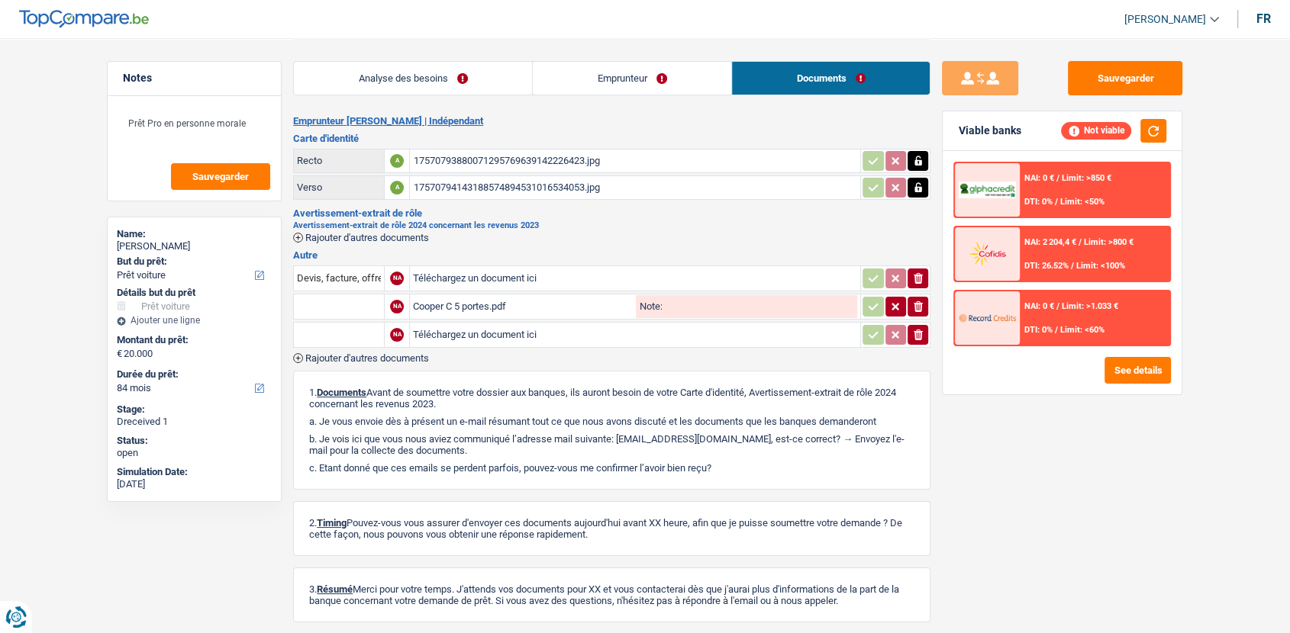
click at [414, 362] on div "Emprunteur Patrick Ntumba Mpoyi | Indépendant Carte d'identité Recto A 17570793…" at bounding box center [611, 388] width 637 height 546
click at [409, 355] on span "Rajouter d'autres documents" at bounding box center [367, 358] width 124 height 10
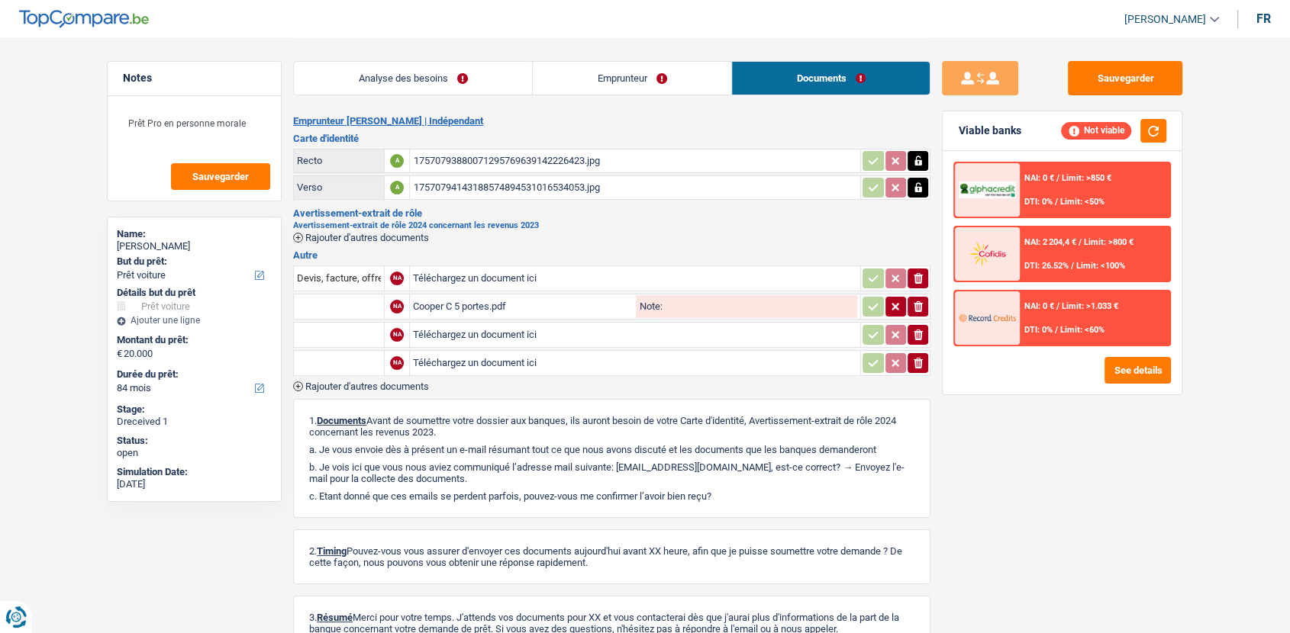
click at [410, 382] on span "Rajouter d'autres documents" at bounding box center [367, 387] width 124 height 10
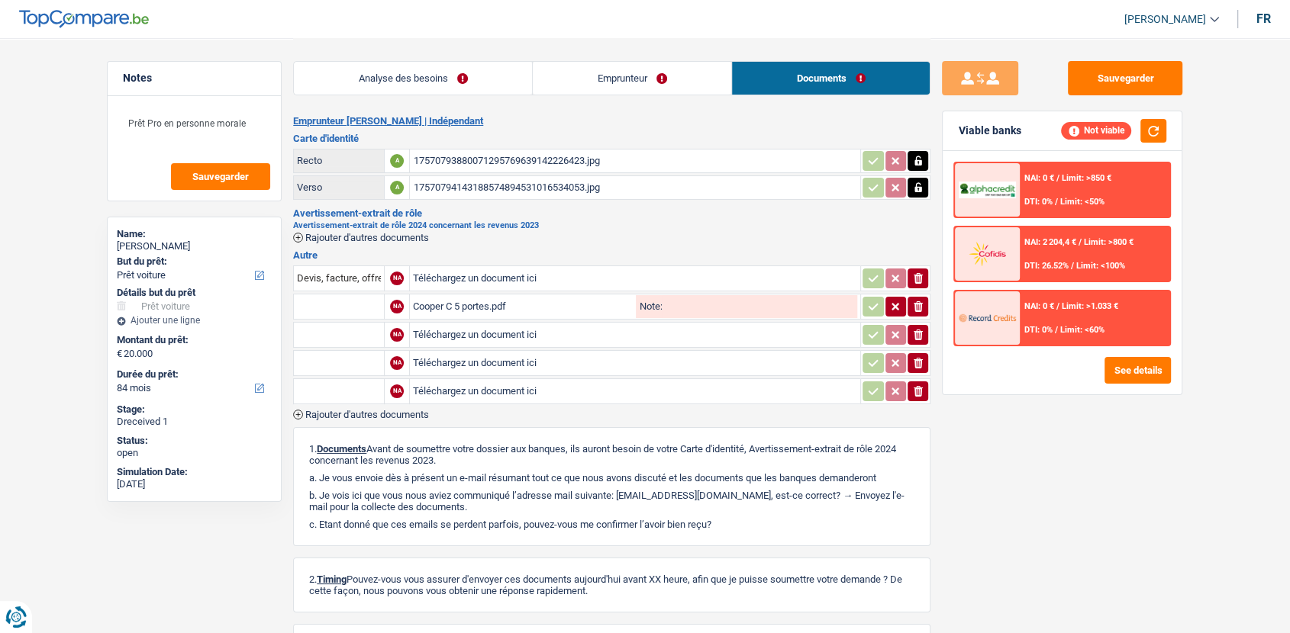
click at [458, 327] on input "Téléchargez un document ici" at bounding box center [635, 335] width 444 height 23
type input "C:\fakepath\Compte de résultat détaillé KINCHAUD (9).pdf"
click at [501, 352] on input "Téléchargez un document ici" at bounding box center [635, 363] width 444 height 23
type input "C:\fakepath\KIN CHAUD PLAN FIN (3).pdf"
click at [476, 389] on input "Téléchargez un document ici" at bounding box center [635, 391] width 444 height 23
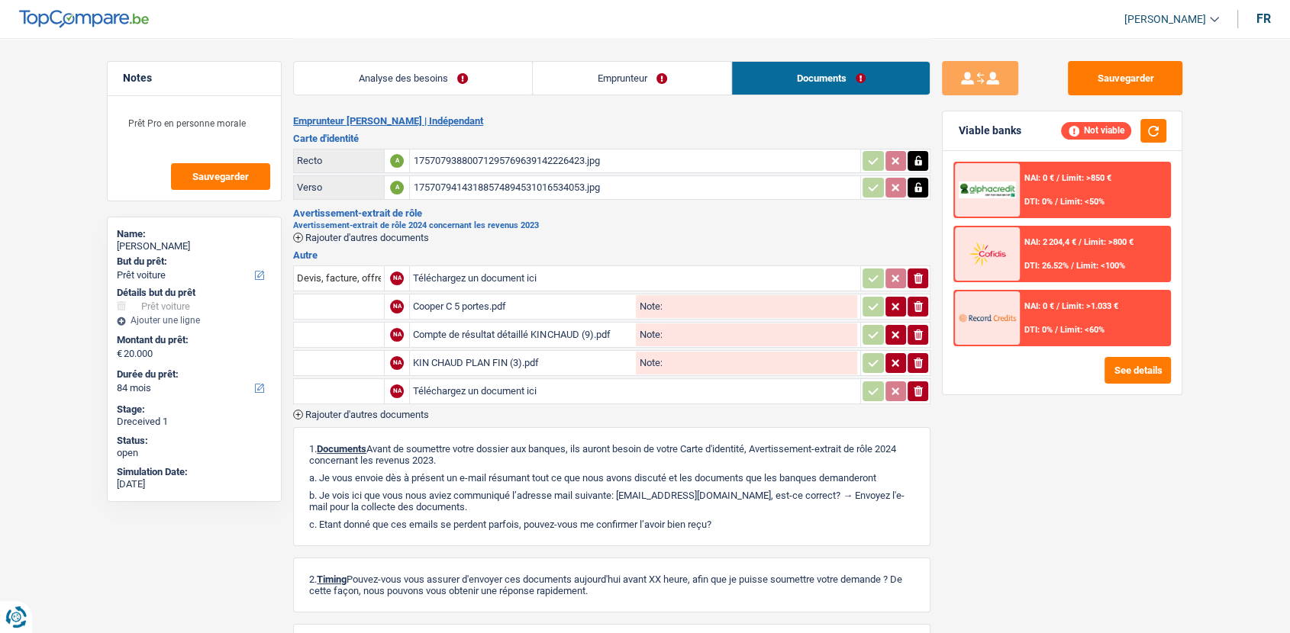
type input "C:\fakepath\UBO KIN CHAUD.pdf"
click at [320, 343] on input "text" at bounding box center [339, 335] width 84 height 24
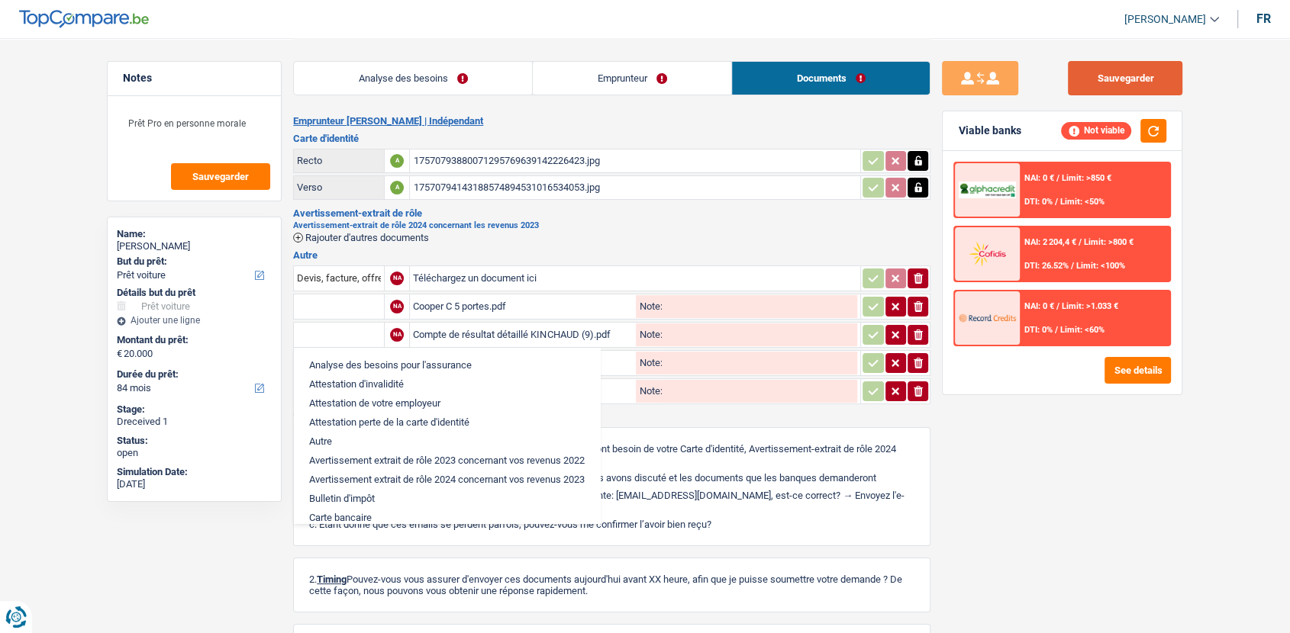
click at [1141, 84] on button "Sauvegarder" at bounding box center [1125, 78] width 114 height 34
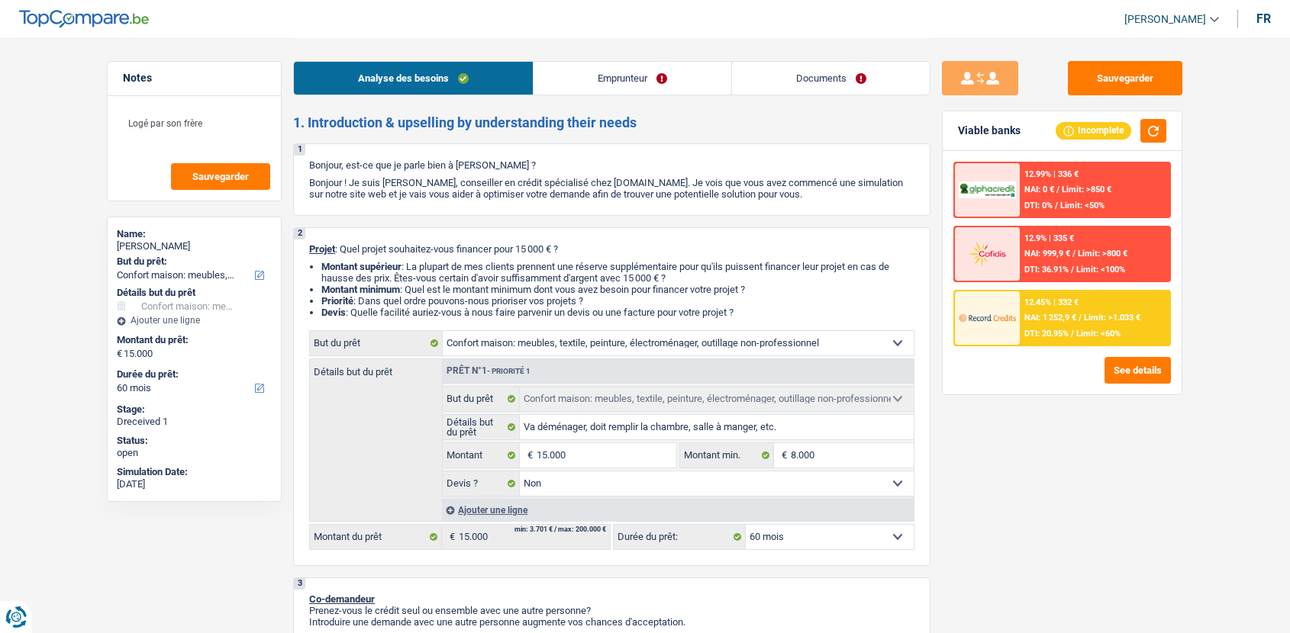
select select "household"
select select "60"
select select "household"
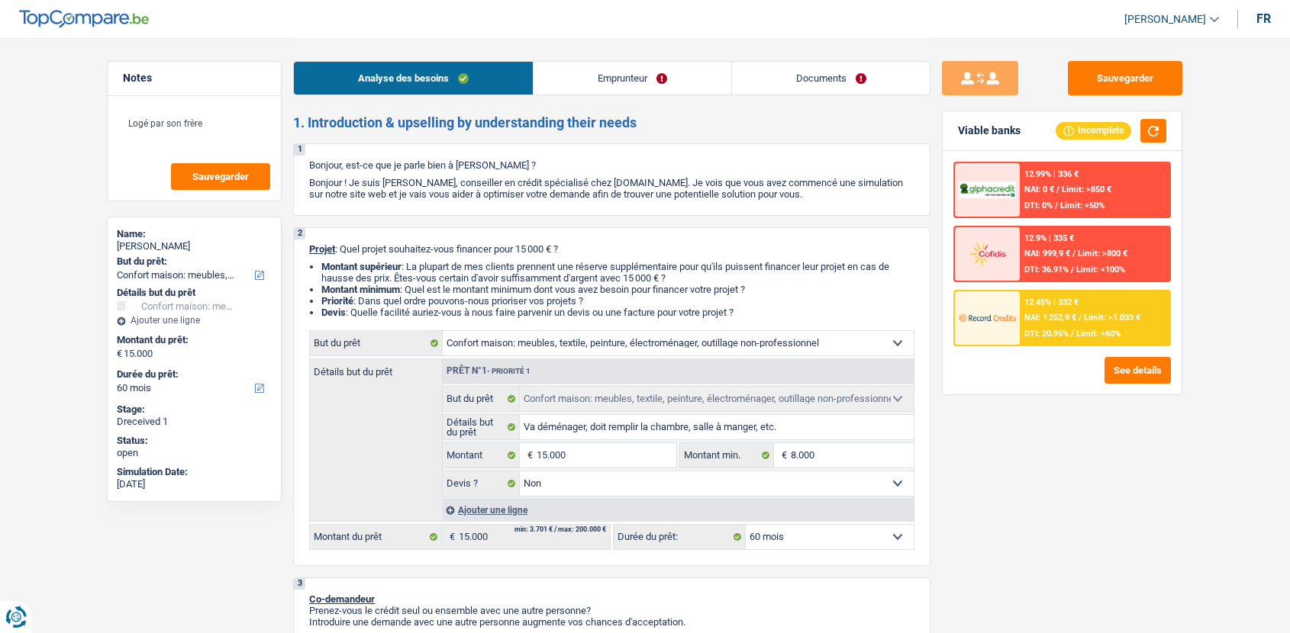
select select "false"
select select "60"
select select "retired"
select select "pension"
select select "liveWithParents"
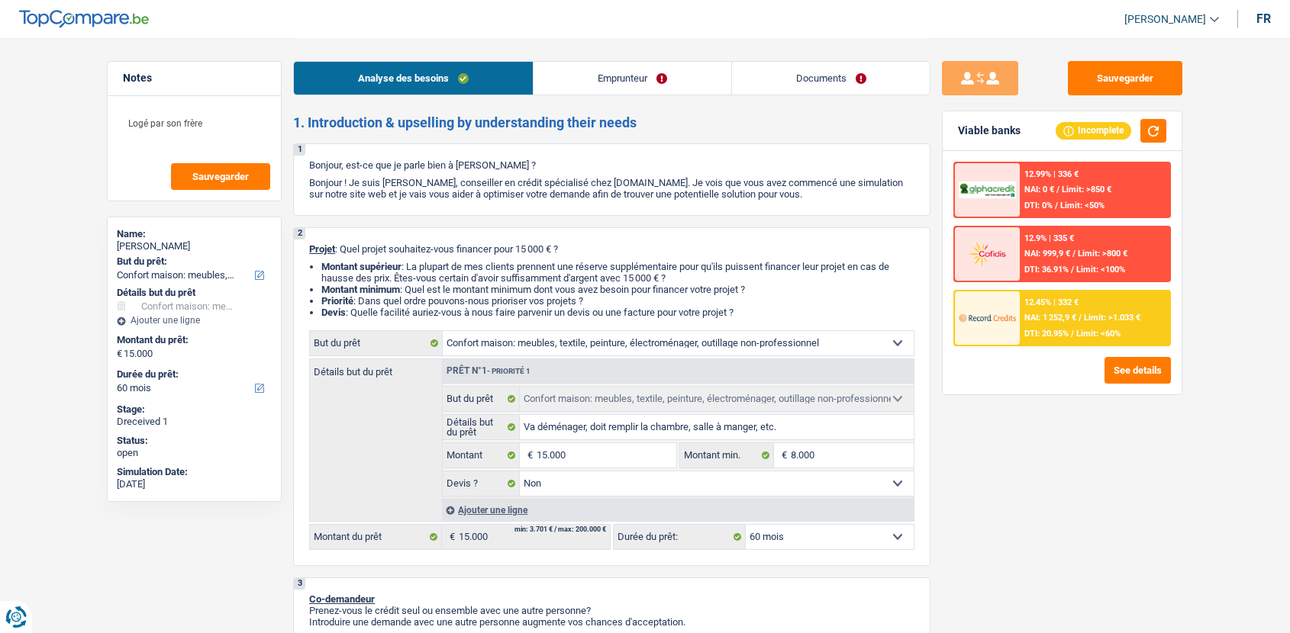
select select "household"
select select "false"
select select "60"
drag, startPoint x: 0, startPoint y: 0, endPoint x: 830, endPoint y: 70, distance: 833.2
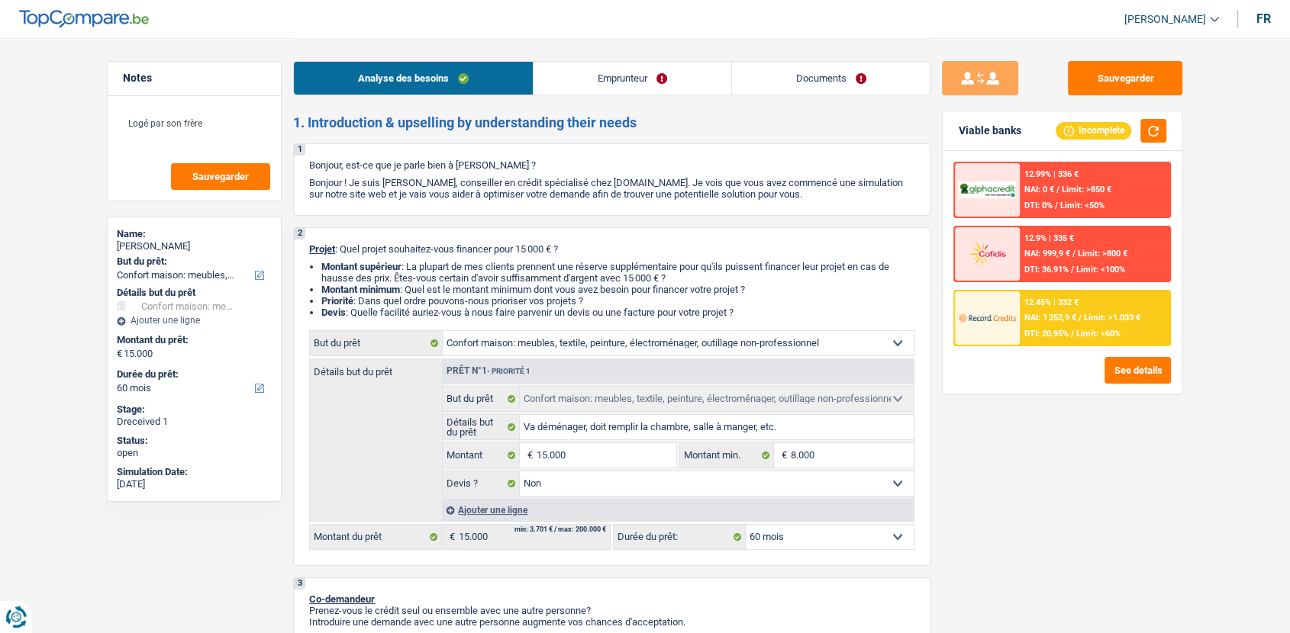
click at [830, 70] on link "Documents" at bounding box center [831, 78] width 198 height 33
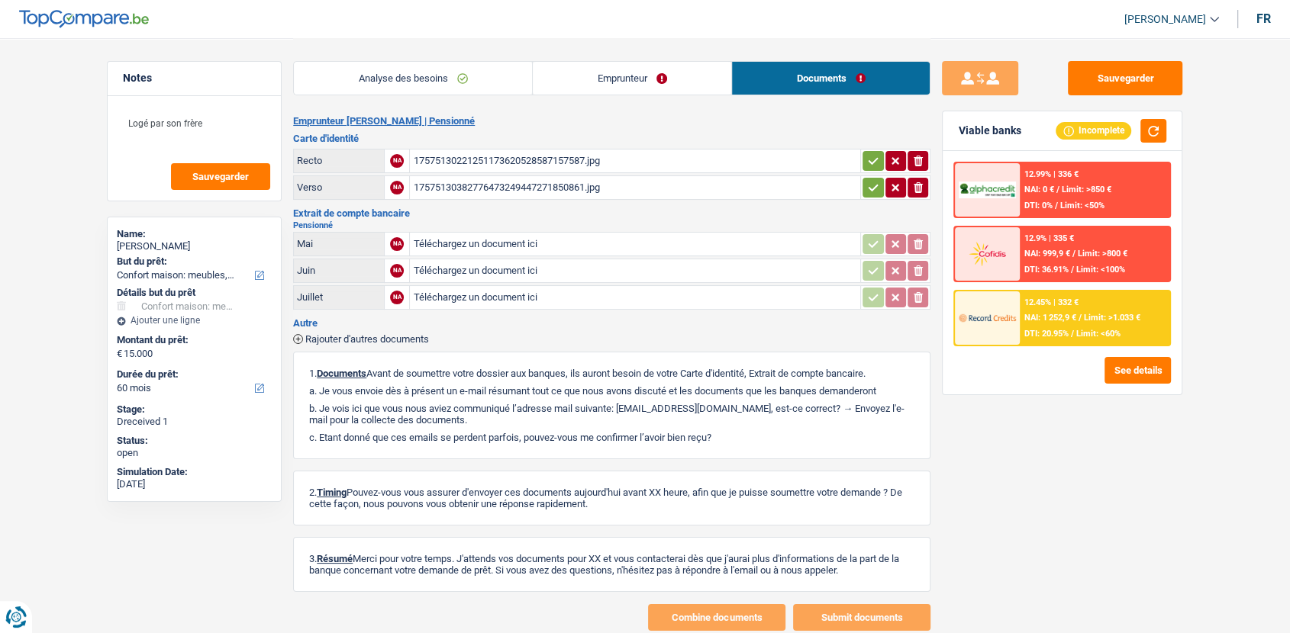
click at [591, 87] on link "Emprunteur" at bounding box center [632, 78] width 198 height 33
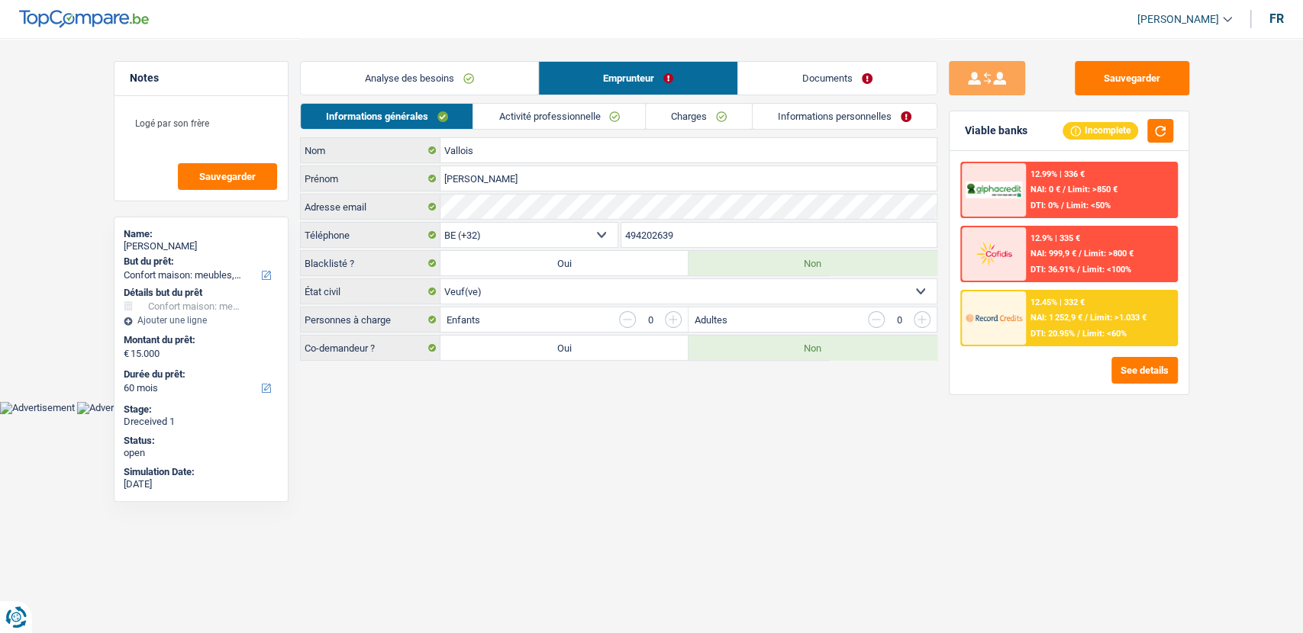
click at [584, 106] on li "Activité professionnelle" at bounding box center [558, 116] width 172 height 27
click at [584, 106] on link "Activité professionnelle" at bounding box center [559, 116] width 172 height 25
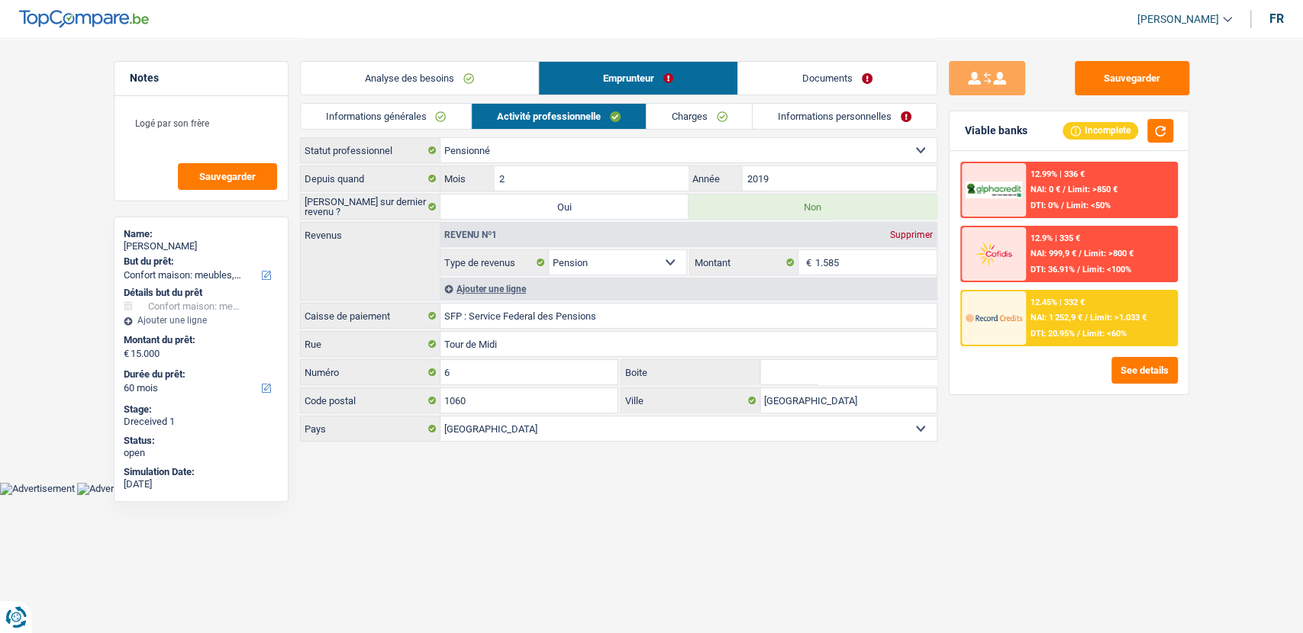
click at [839, 85] on link "Documents" at bounding box center [837, 78] width 198 height 33
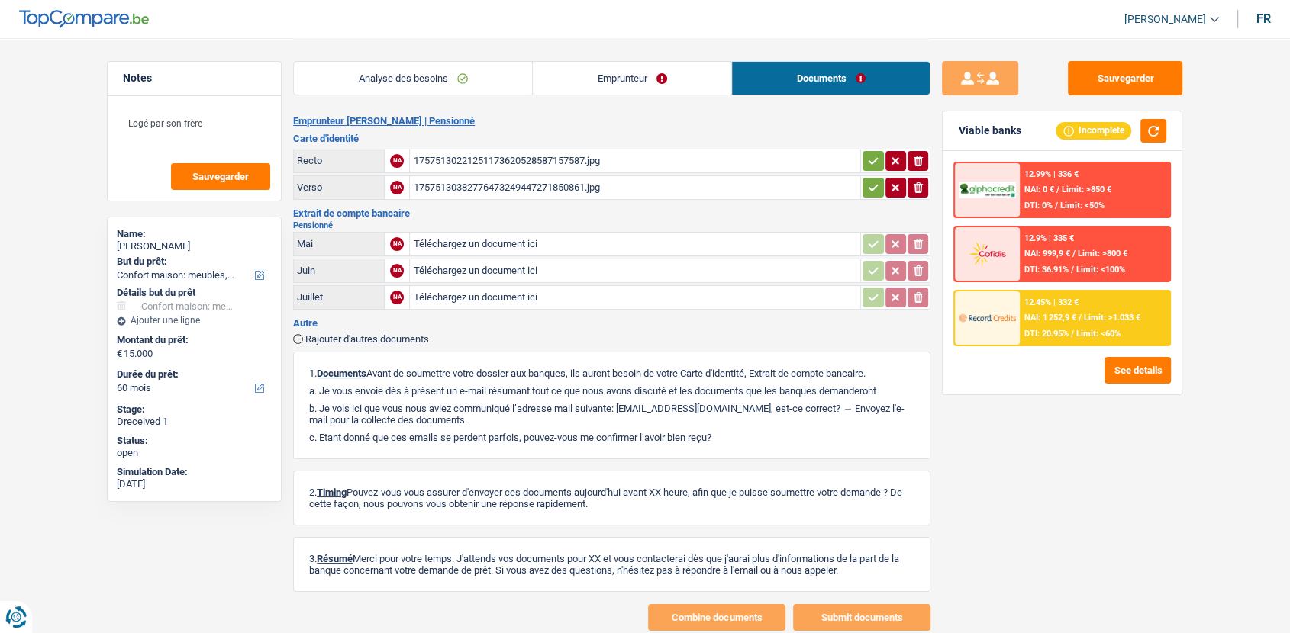
click at [545, 295] on input "Téléchargez un document ici" at bounding box center [635, 297] width 444 height 23
type input "C:\fakepath\Détails ING Banking.pdf"
click at [513, 267] on input "Téléchargez un document ici" at bounding box center [635, 270] width 444 height 23
type input "C:\fakepath\Détails ING Banking (1).pdf"
click at [1121, 78] on button "Sauvegarder" at bounding box center [1125, 78] width 114 height 34
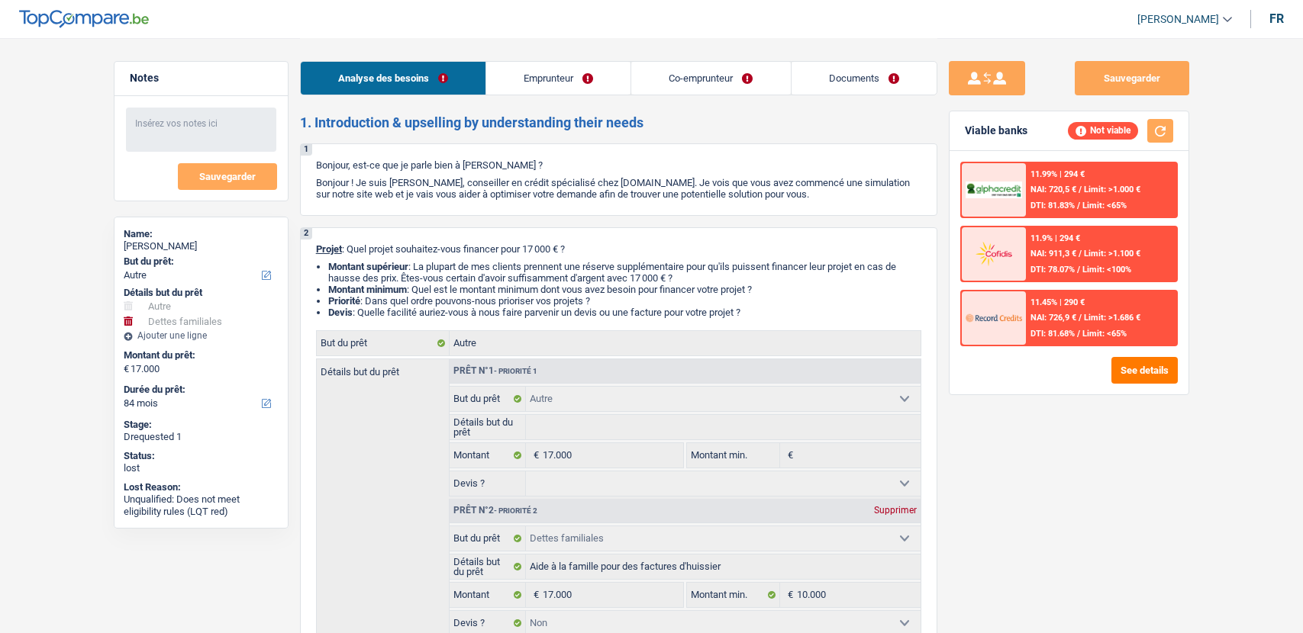
select select "other"
select select "familyDebt"
select select "84"
select select "other"
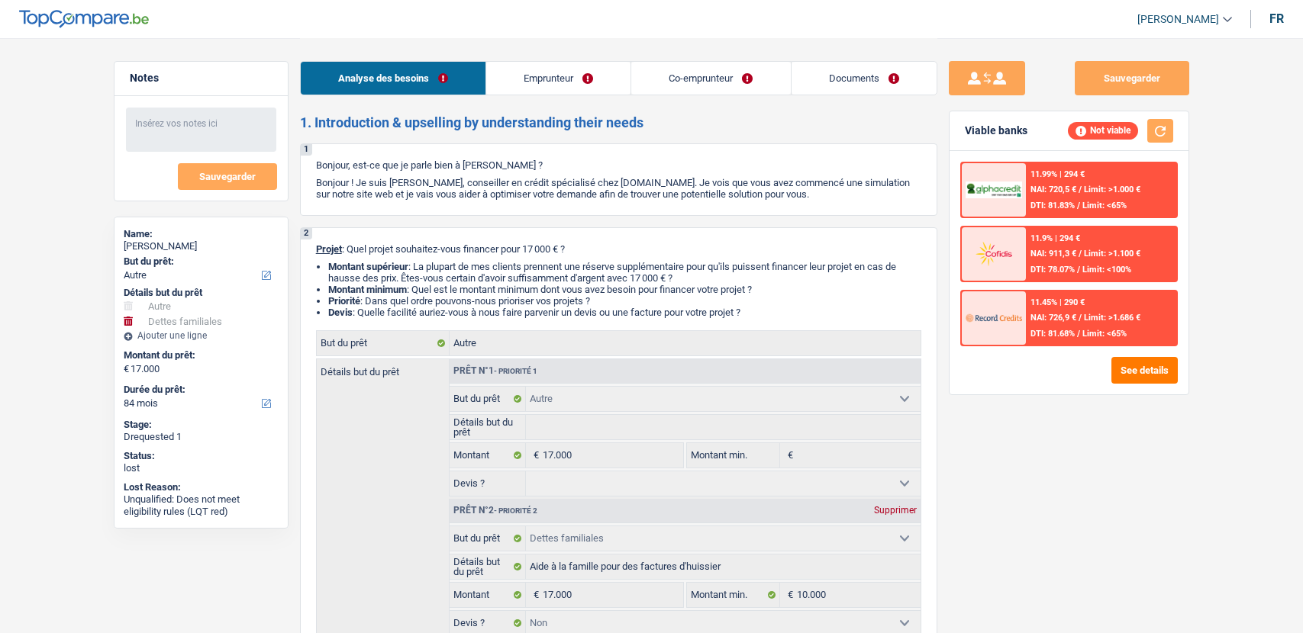
select select "other"
select select "familyDebt"
select select "false"
select select "84"
select select "independent"
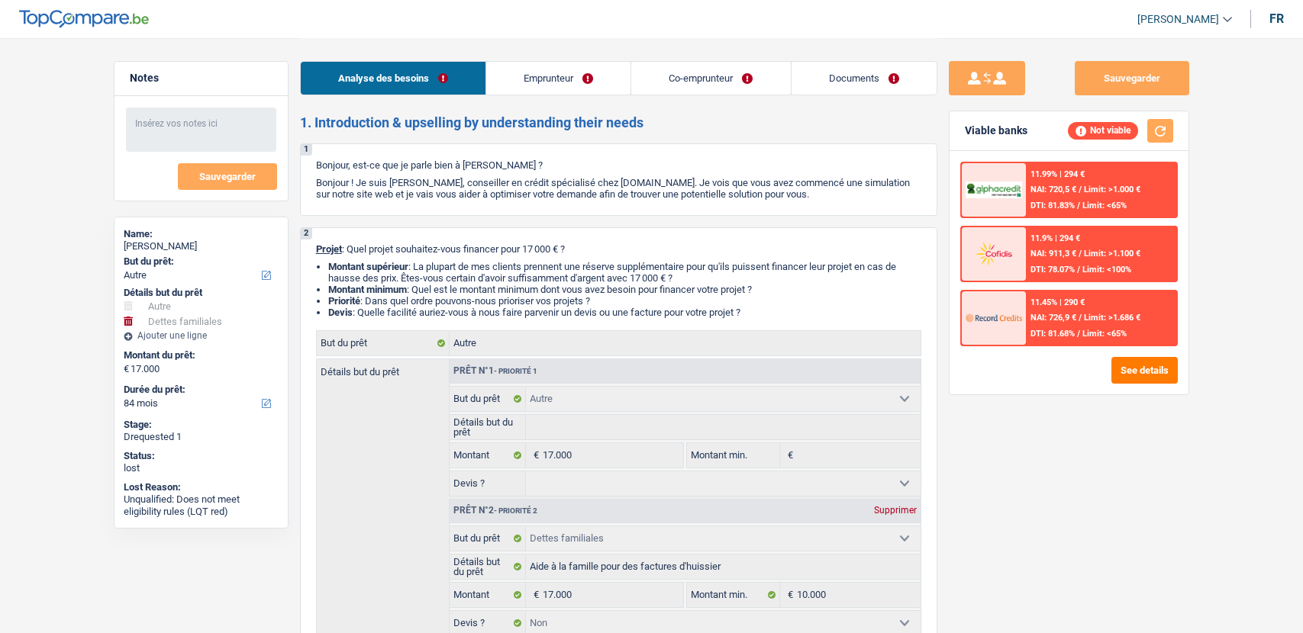
select select "worker"
select select "netSalary"
select select "familyAllowances"
select select "netSalary"
select select "rents"
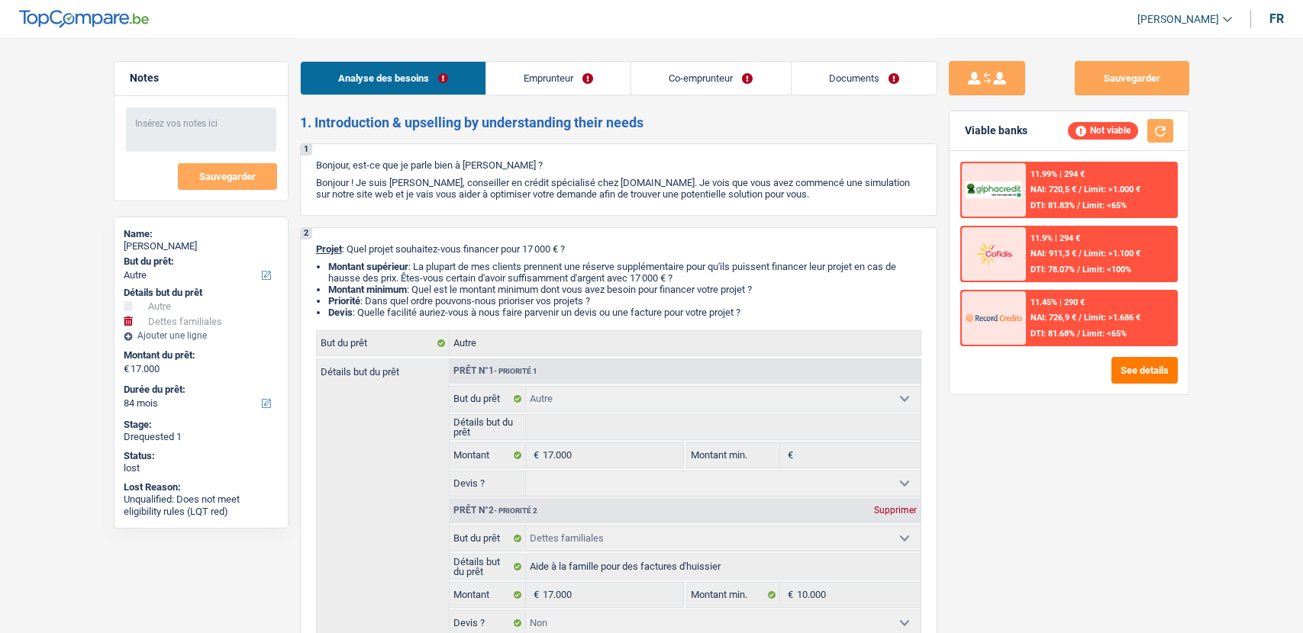
select select "ownerWithMortgage"
select select "cardOrCredit"
select select "other"
select select "familyDebt"
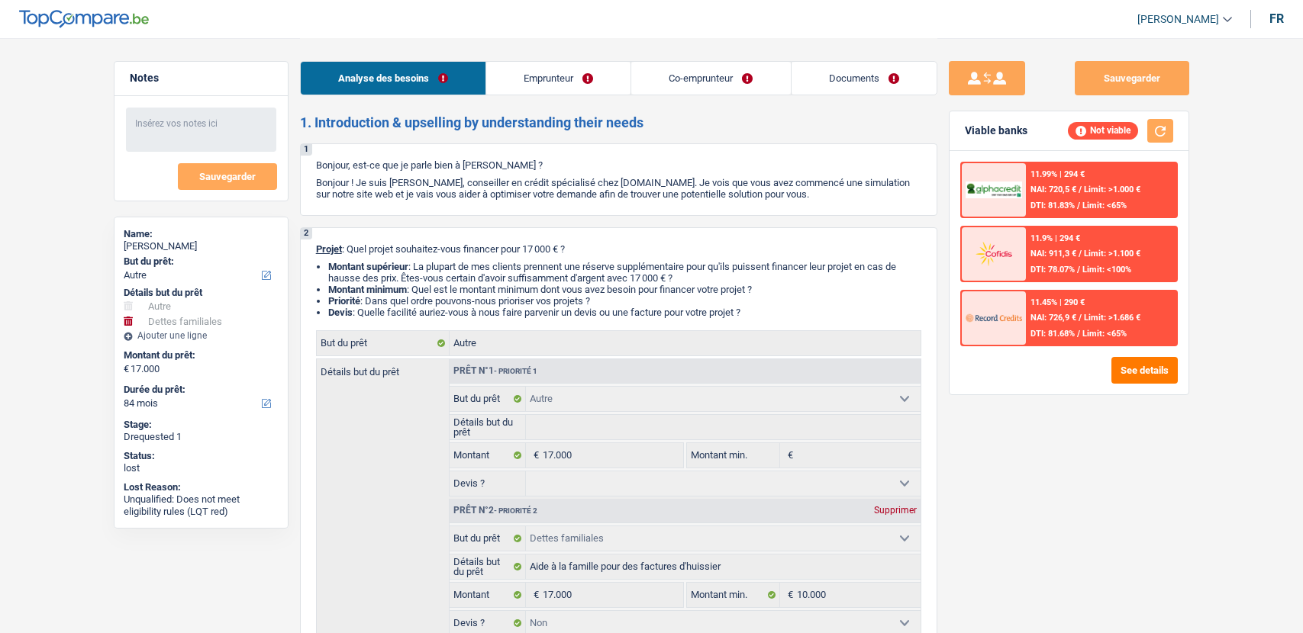
select select "false"
select select "84"
select select "worker"
select select "familyAllowances"
select select "netSalary"
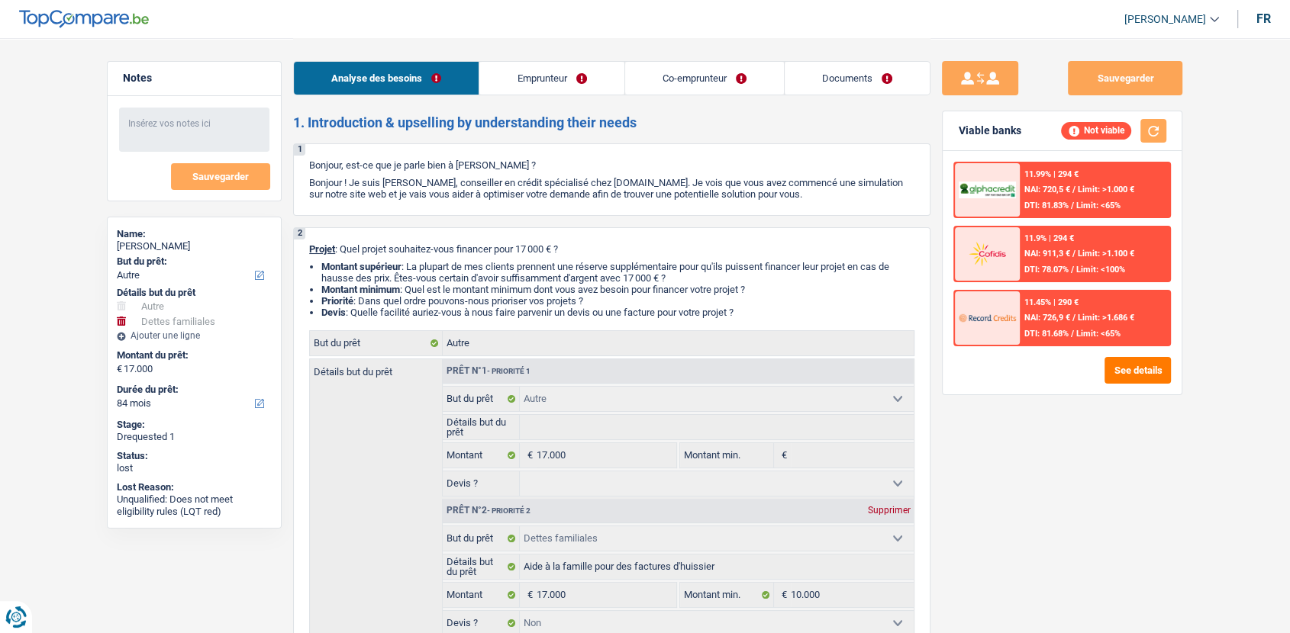
click at [696, 81] on link "Co-emprunteur" at bounding box center [704, 78] width 159 height 33
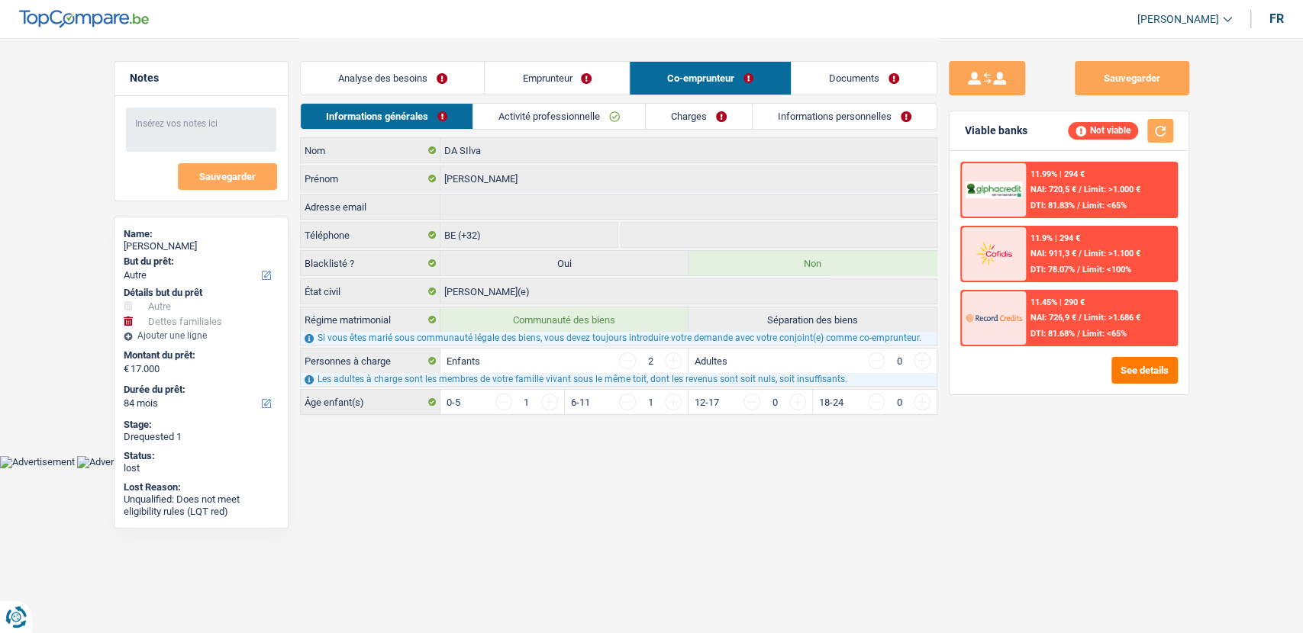
click at [575, 113] on link "Activité professionnelle" at bounding box center [559, 116] width 172 height 25
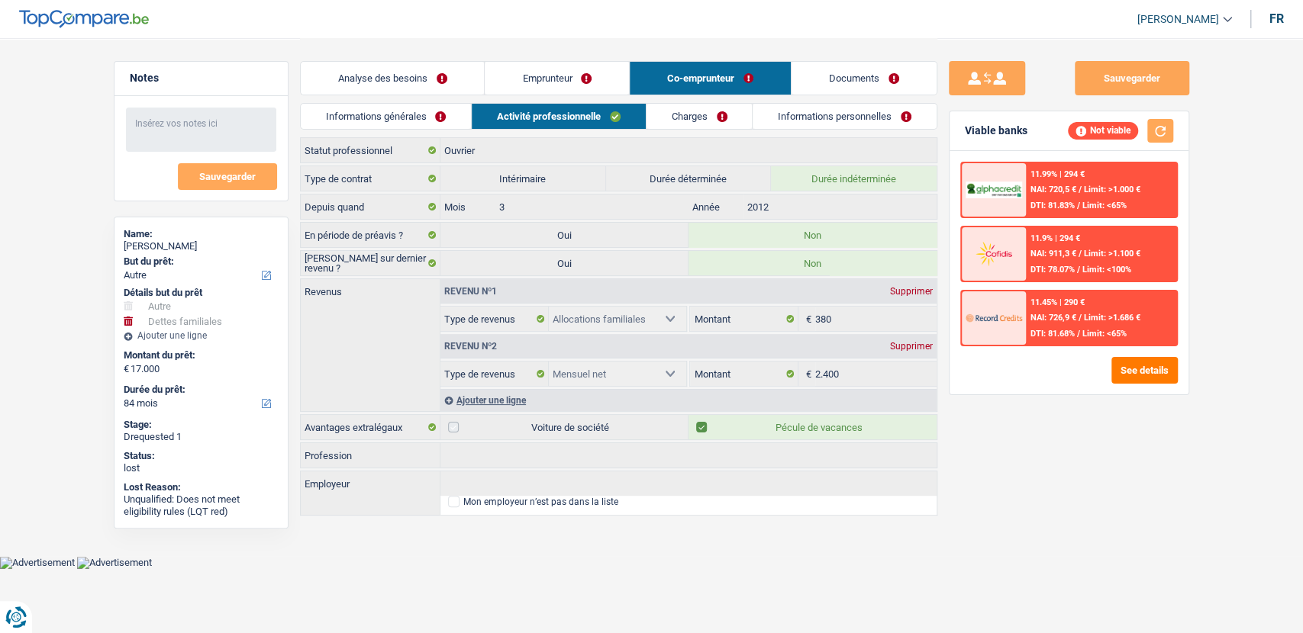
click at [567, 72] on link "Emprunteur" at bounding box center [557, 78] width 144 height 33
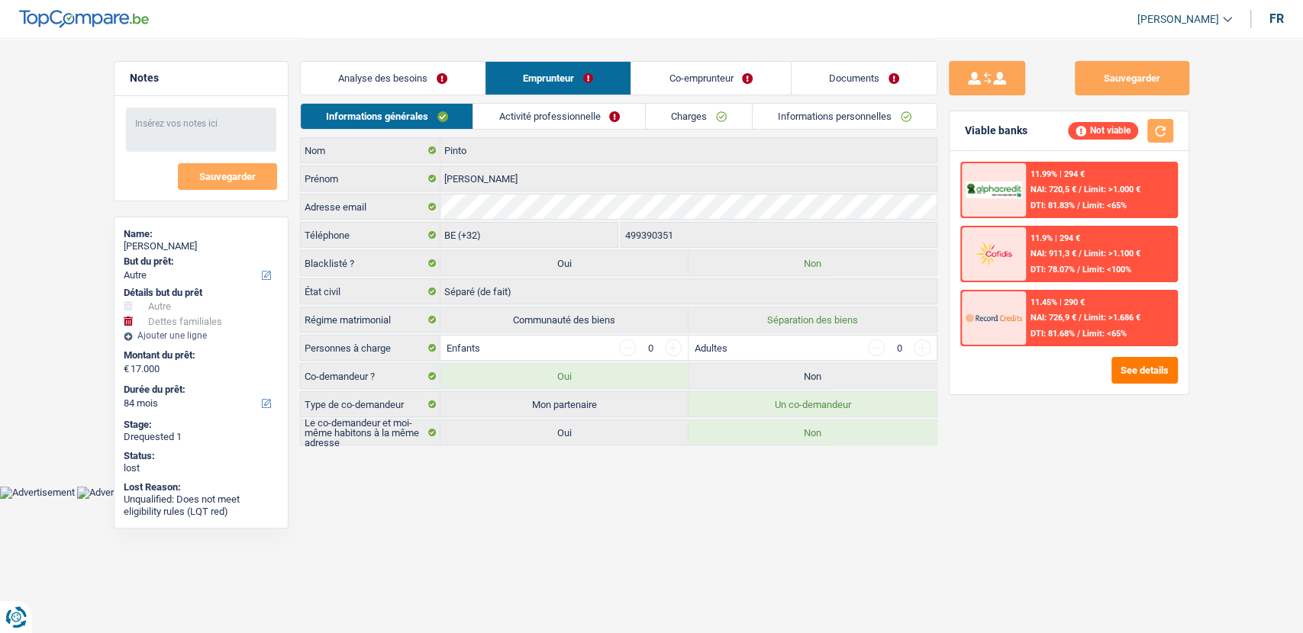
click at [866, 84] on link "Documents" at bounding box center [863, 78] width 145 height 33
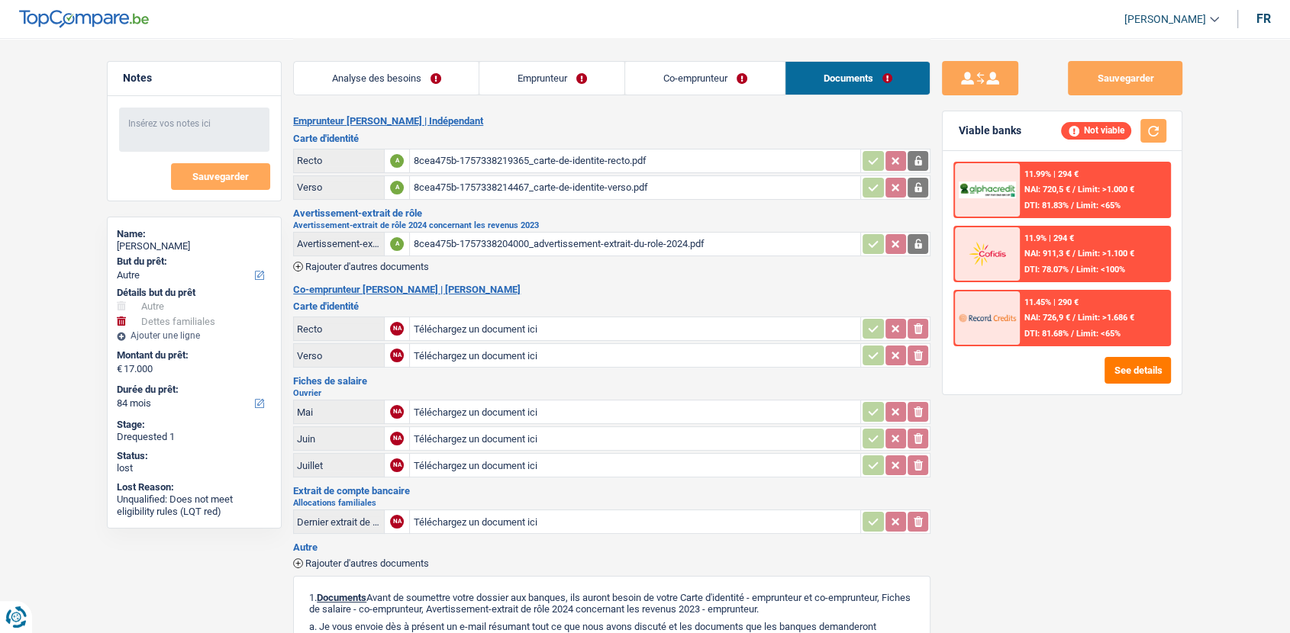
click at [752, 81] on link "Co-emprunteur" at bounding box center [704, 78] width 159 height 33
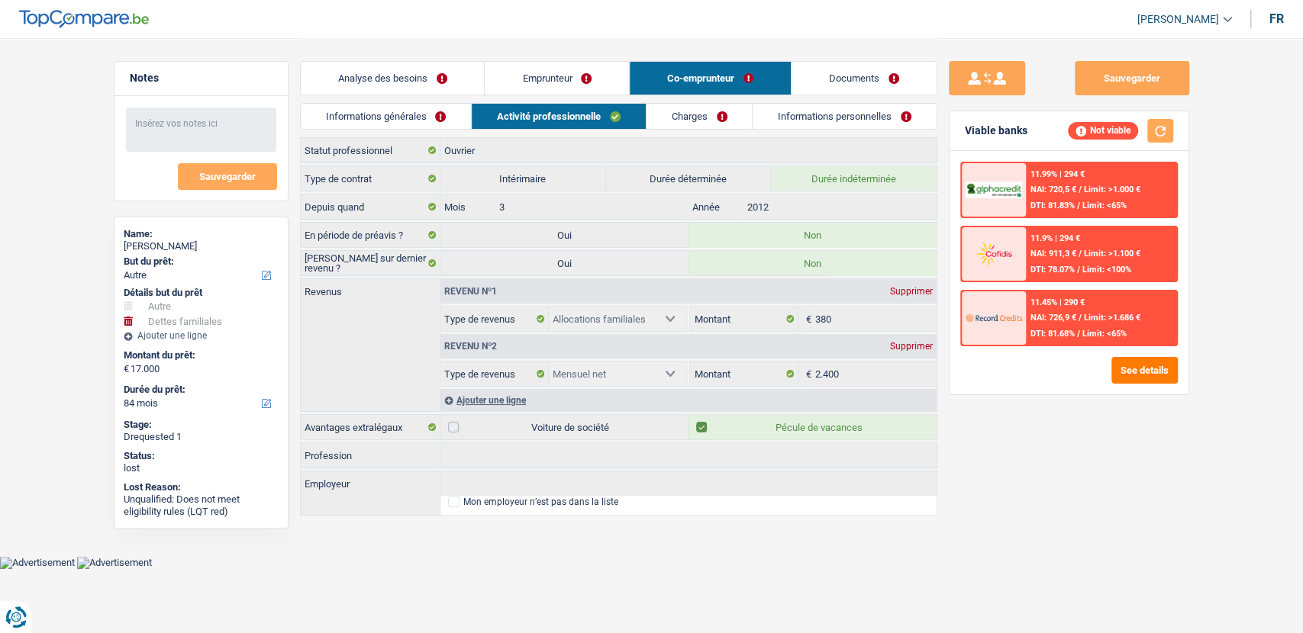
click at [604, 80] on link "Emprunteur" at bounding box center [557, 78] width 144 height 33
